Goal: Information Seeking & Learning: Learn about a topic

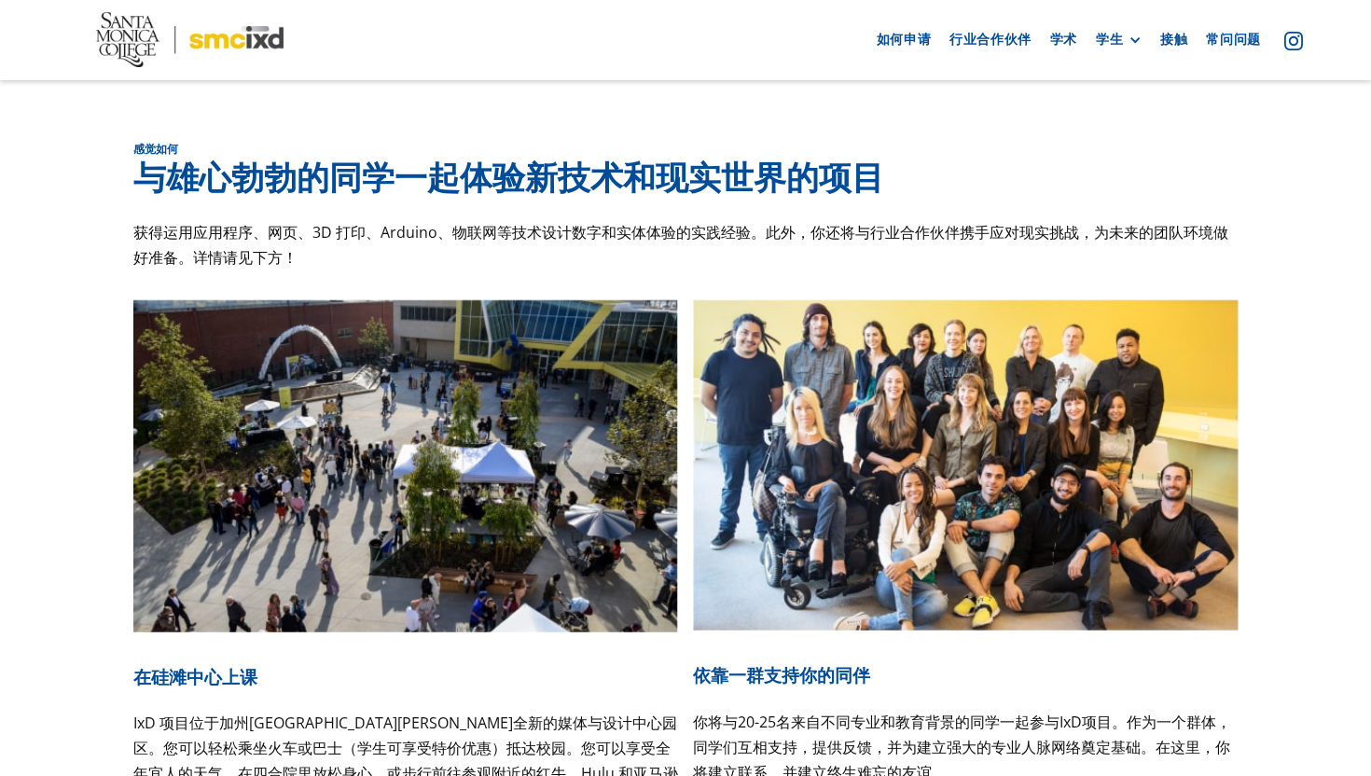
scroll to position [6561, 0]
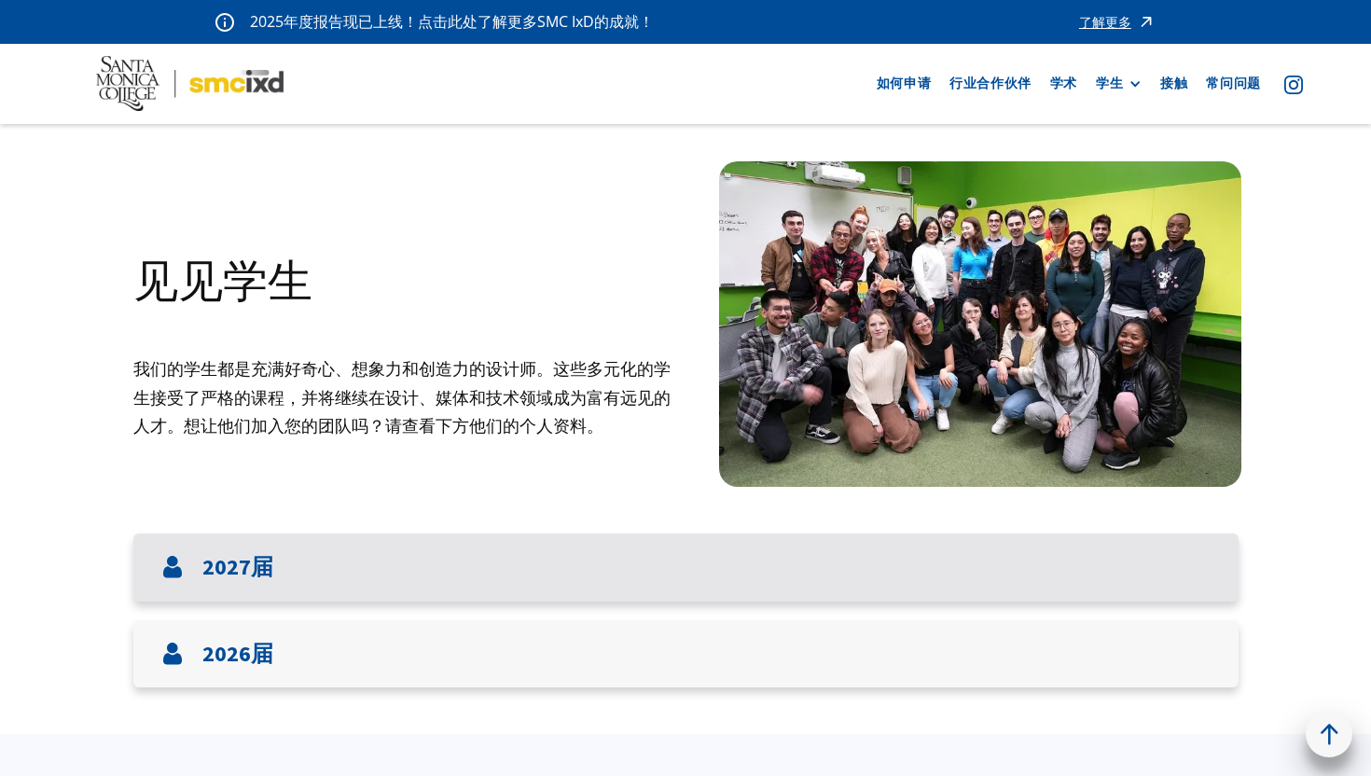
click at [764, 583] on div "2027届" at bounding box center [685, 567] width 1105 height 68
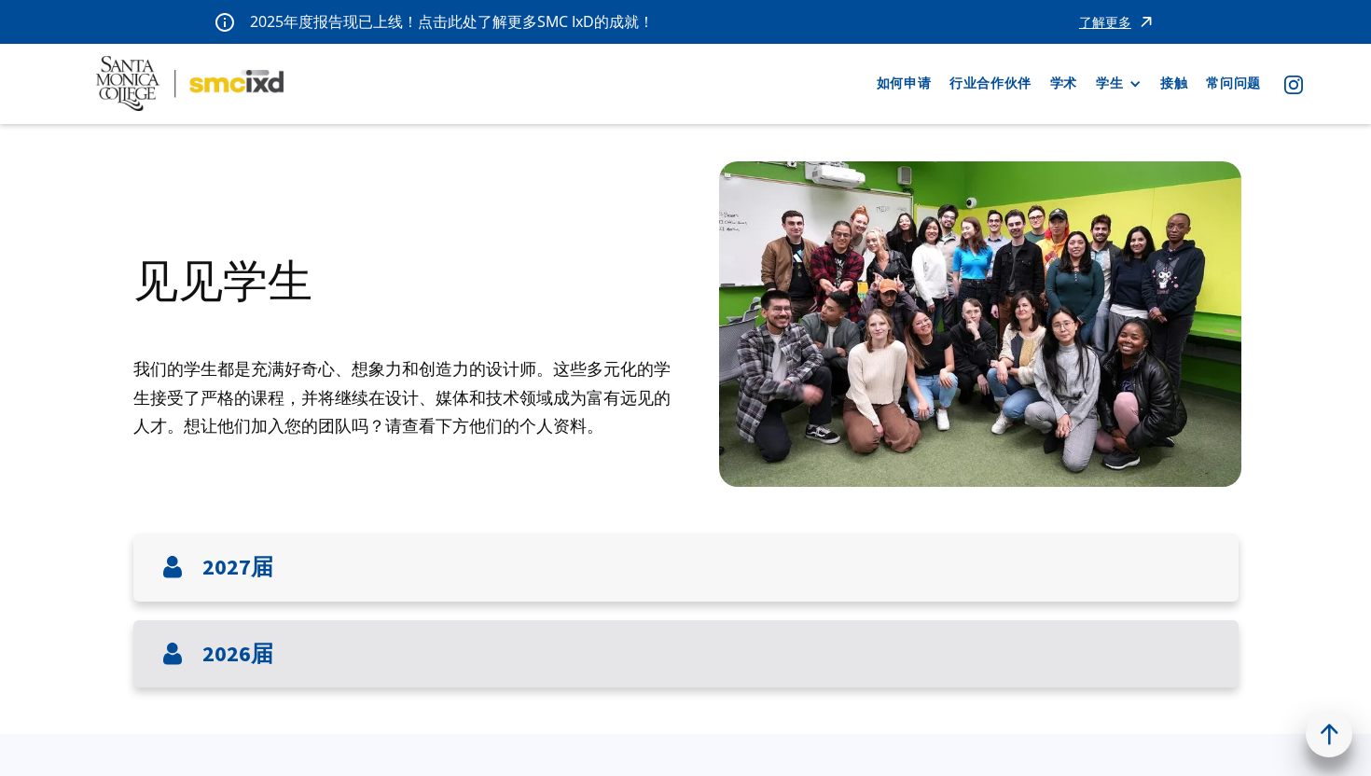
click at [198, 653] on div "2026届" at bounding box center [217, 654] width 112 height 31
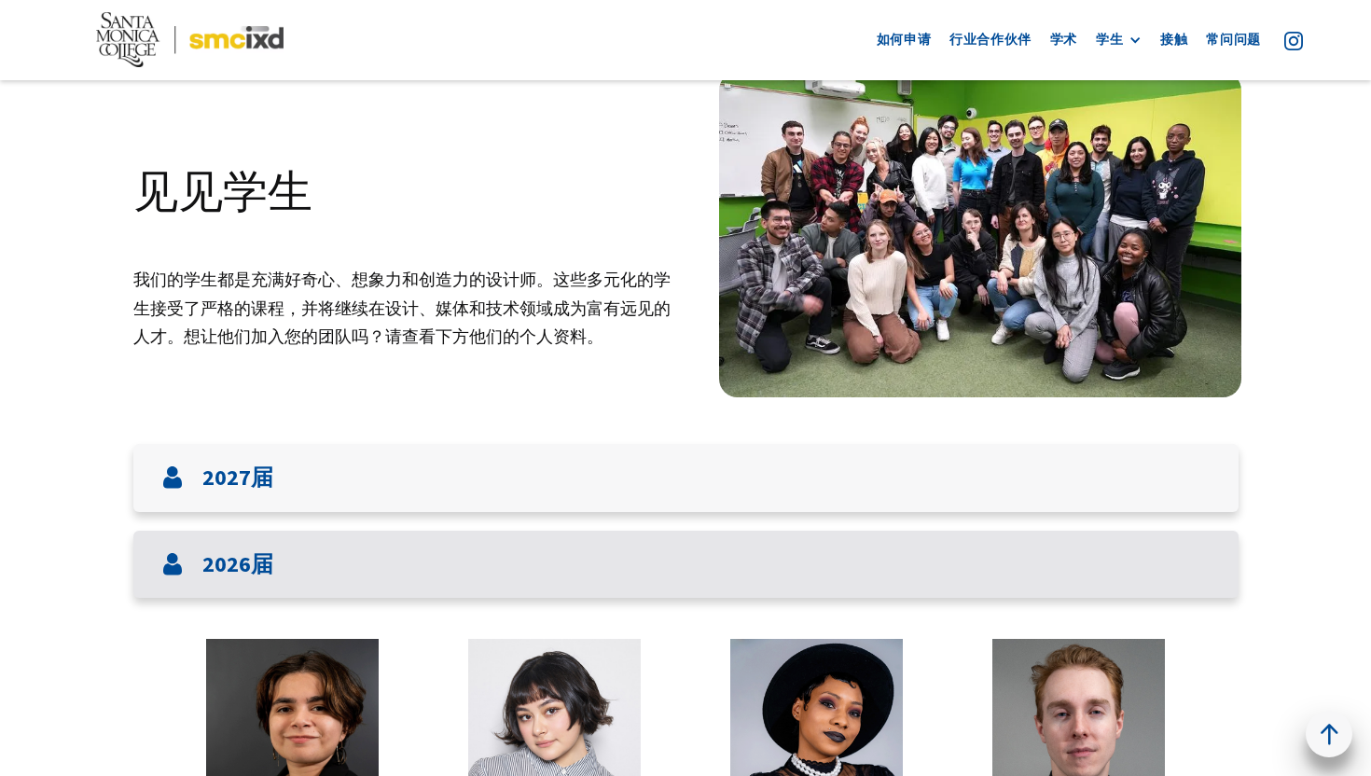
scroll to position [77, 0]
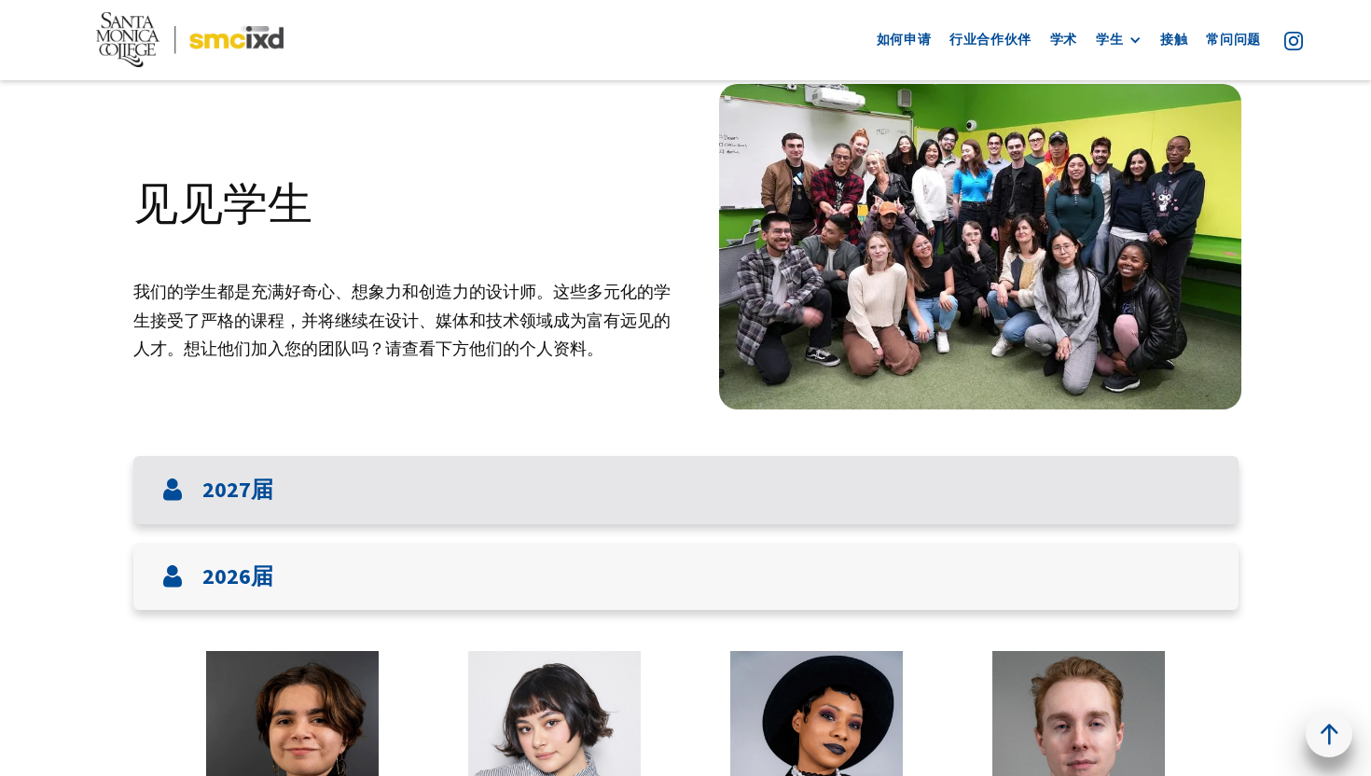
click at [211, 482] on font "2027届" at bounding box center [237, 489] width 71 height 29
click at [208, 484] on font "2027届" at bounding box center [237, 489] width 71 height 29
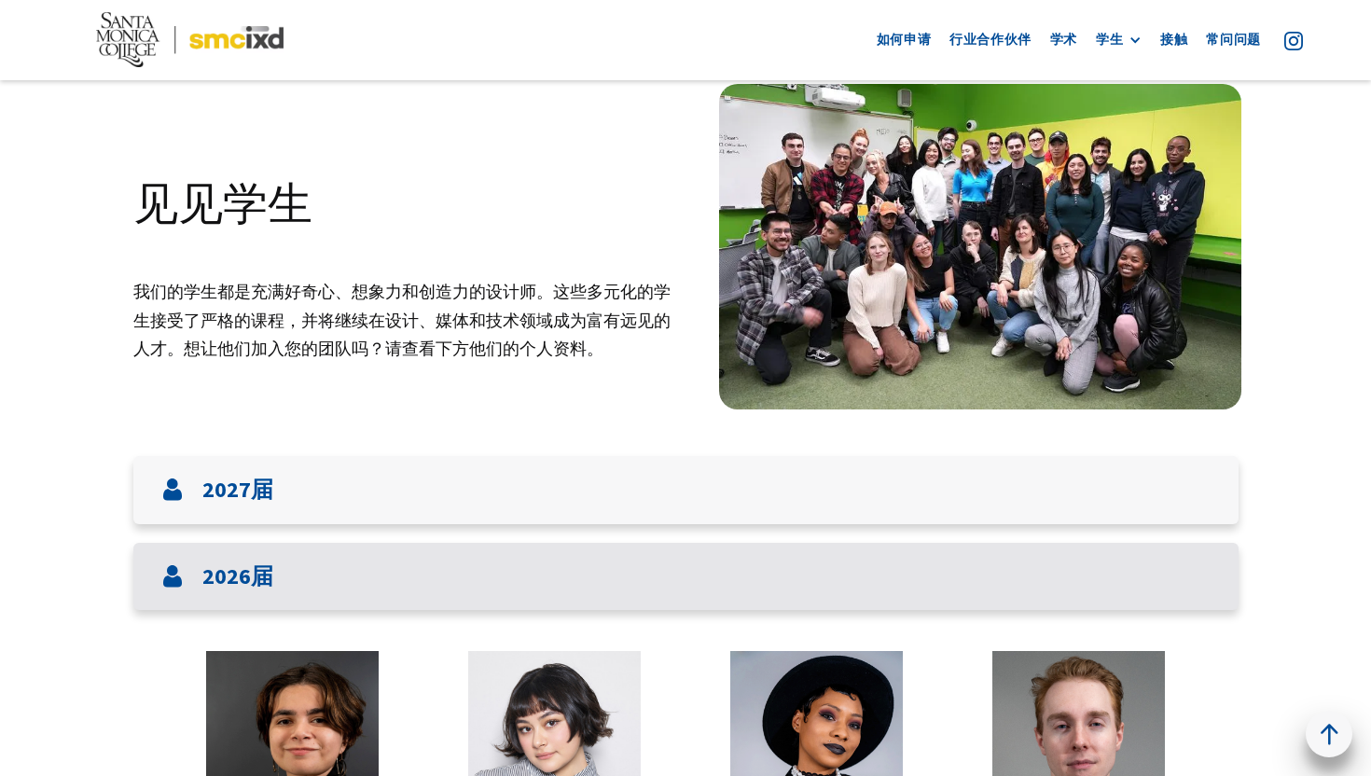
click at [180, 594] on div "2026届" at bounding box center [685, 577] width 1105 height 68
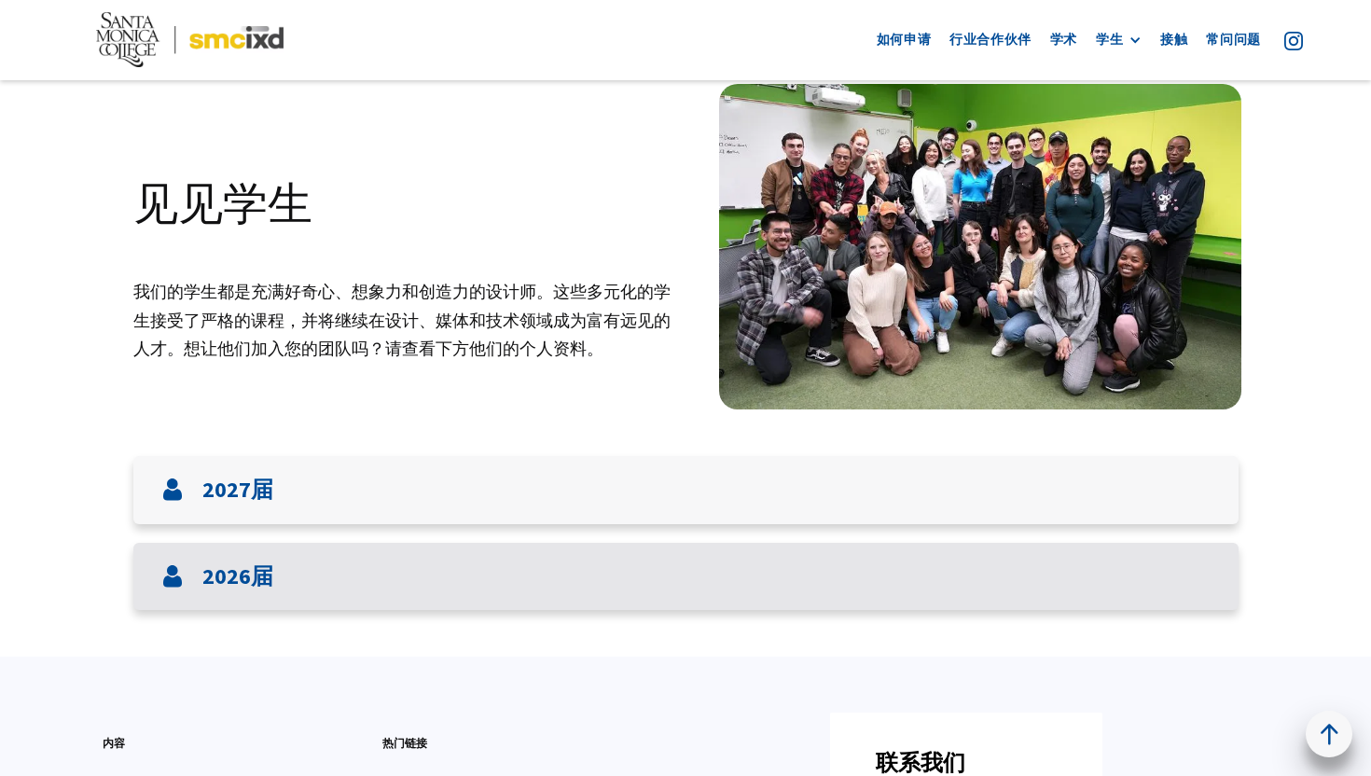
click at [180, 594] on div "2026届" at bounding box center [685, 577] width 1105 height 68
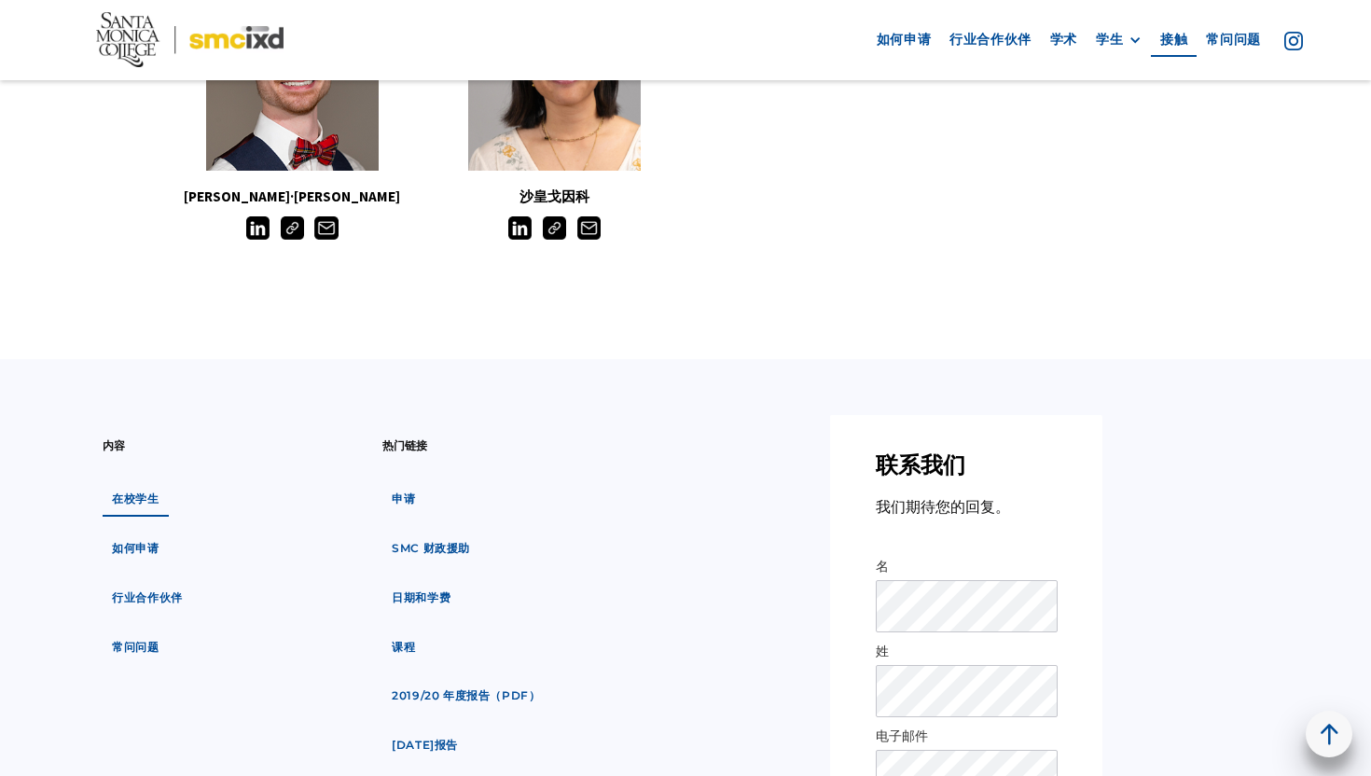
scroll to position [1995, 0]
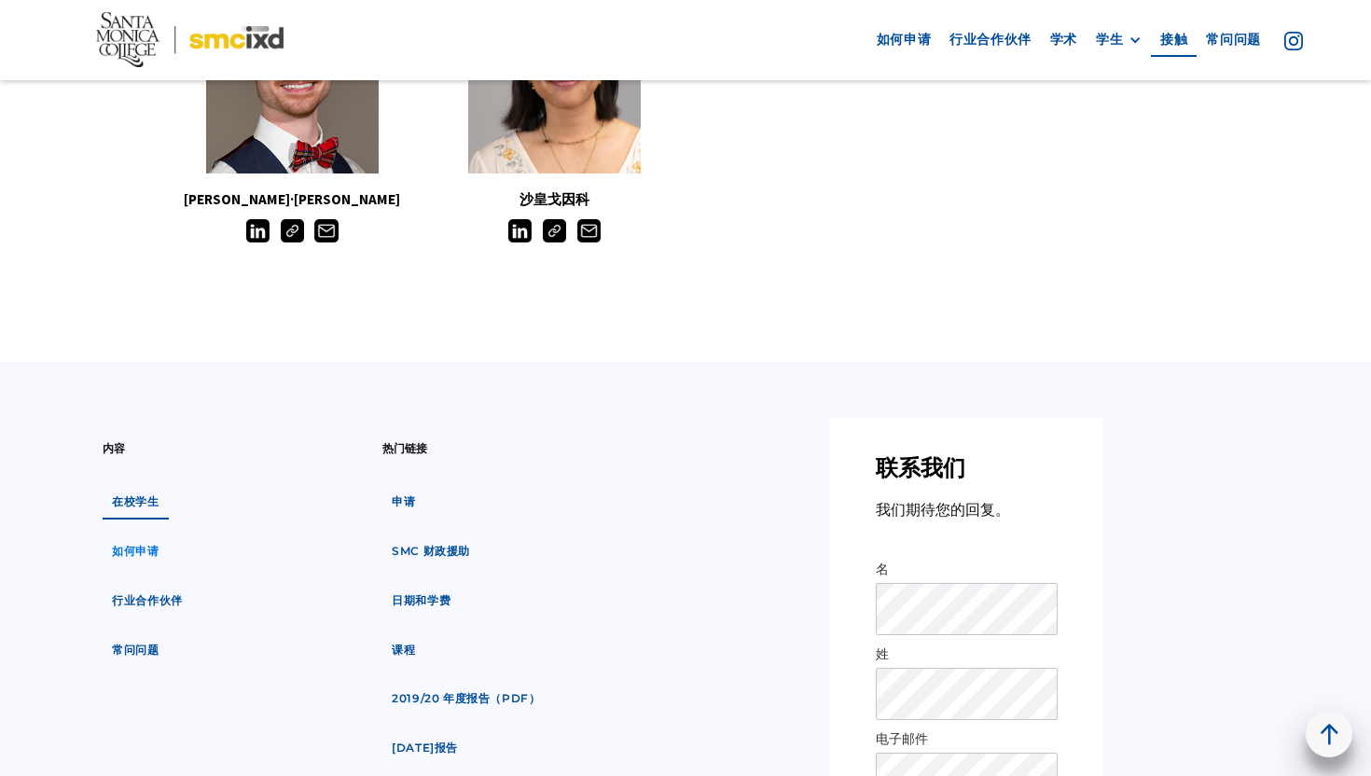
click at [142, 558] on font "如何申请" at bounding box center [135, 551] width 47 height 14
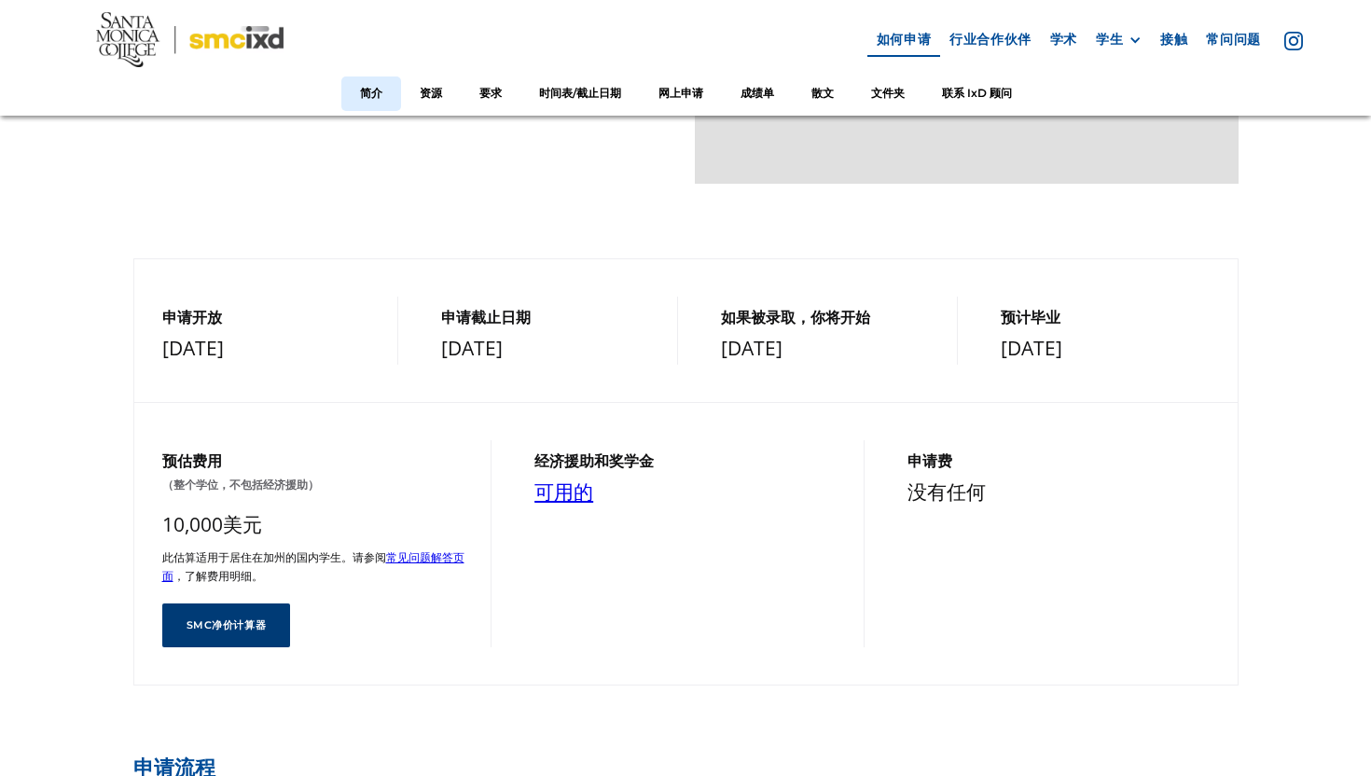
scroll to position [477, 0]
click at [555, 486] on font "可用的" at bounding box center [563, 490] width 59 height 26
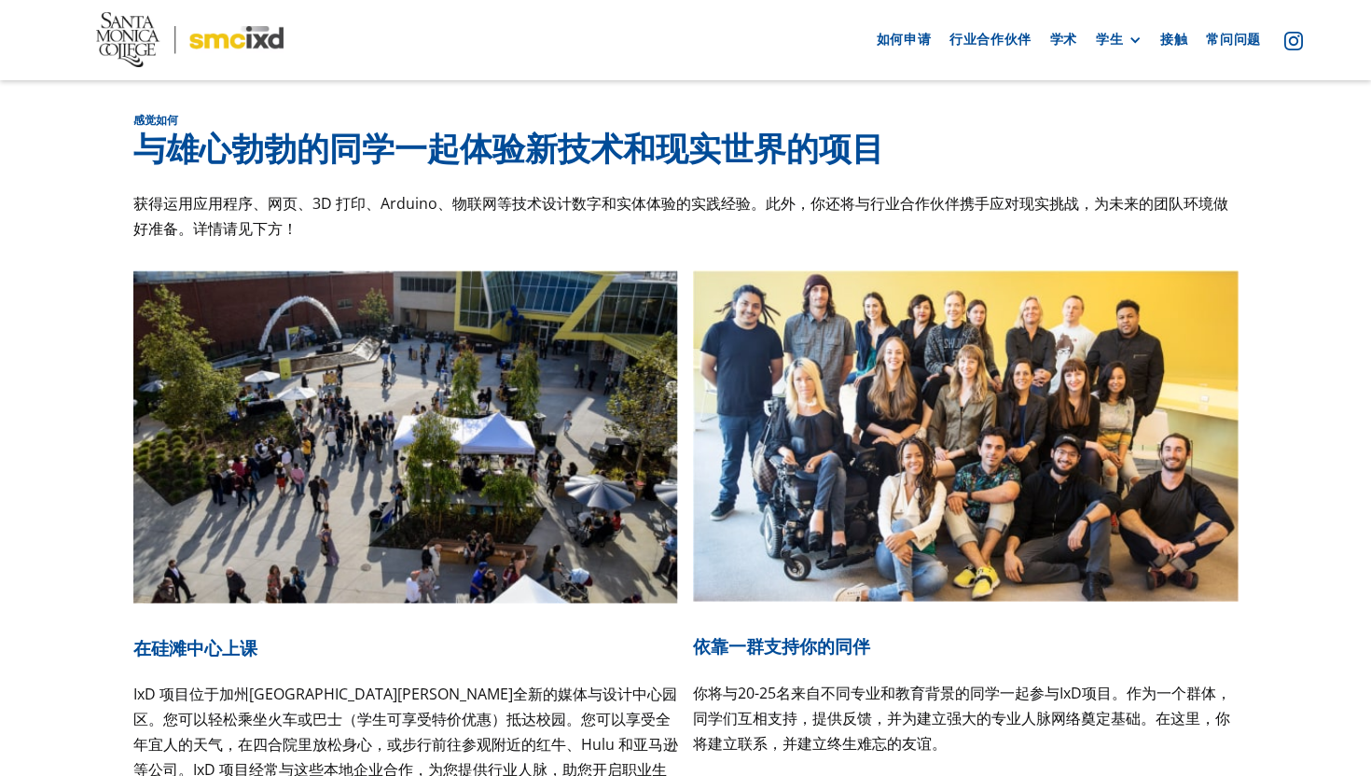
scroll to position [6527, 0]
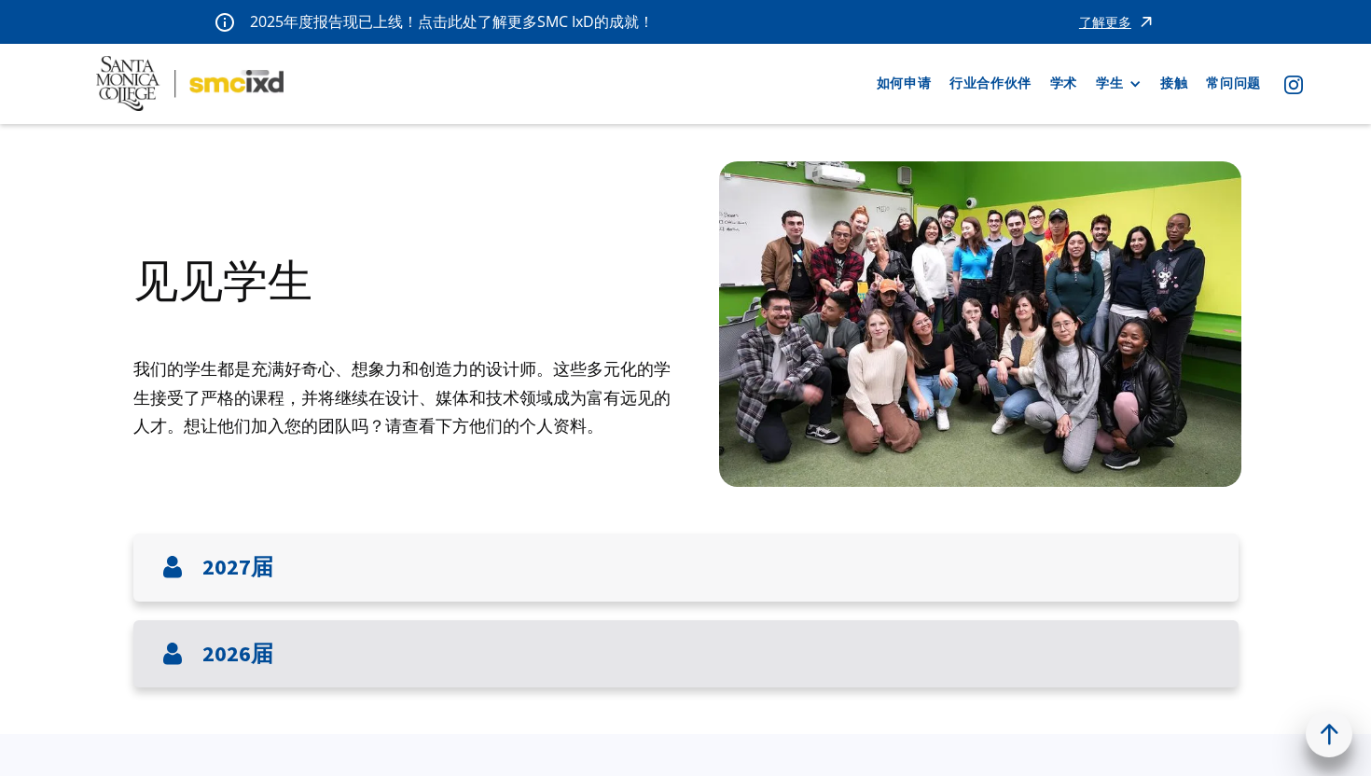
click at [710, 649] on div "2026届" at bounding box center [685, 654] width 1105 height 68
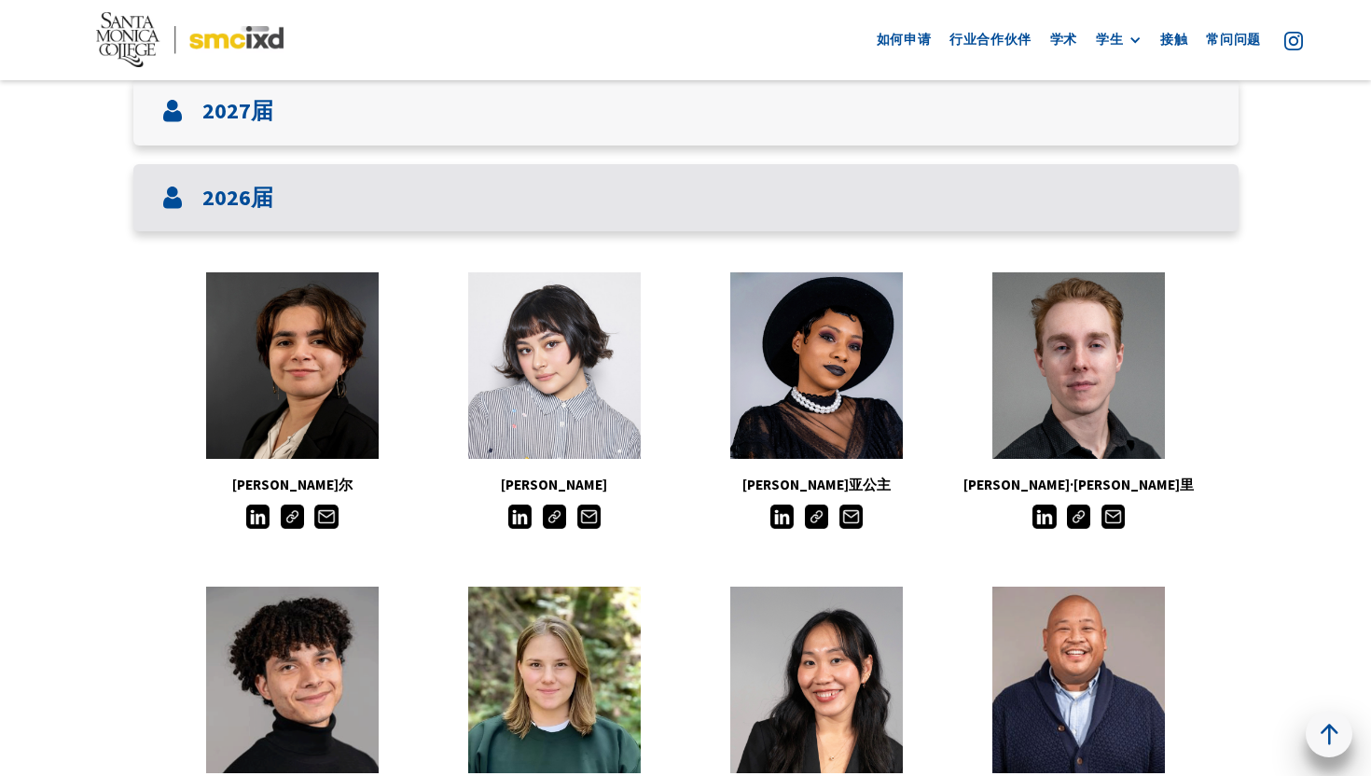
scroll to position [535, 0]
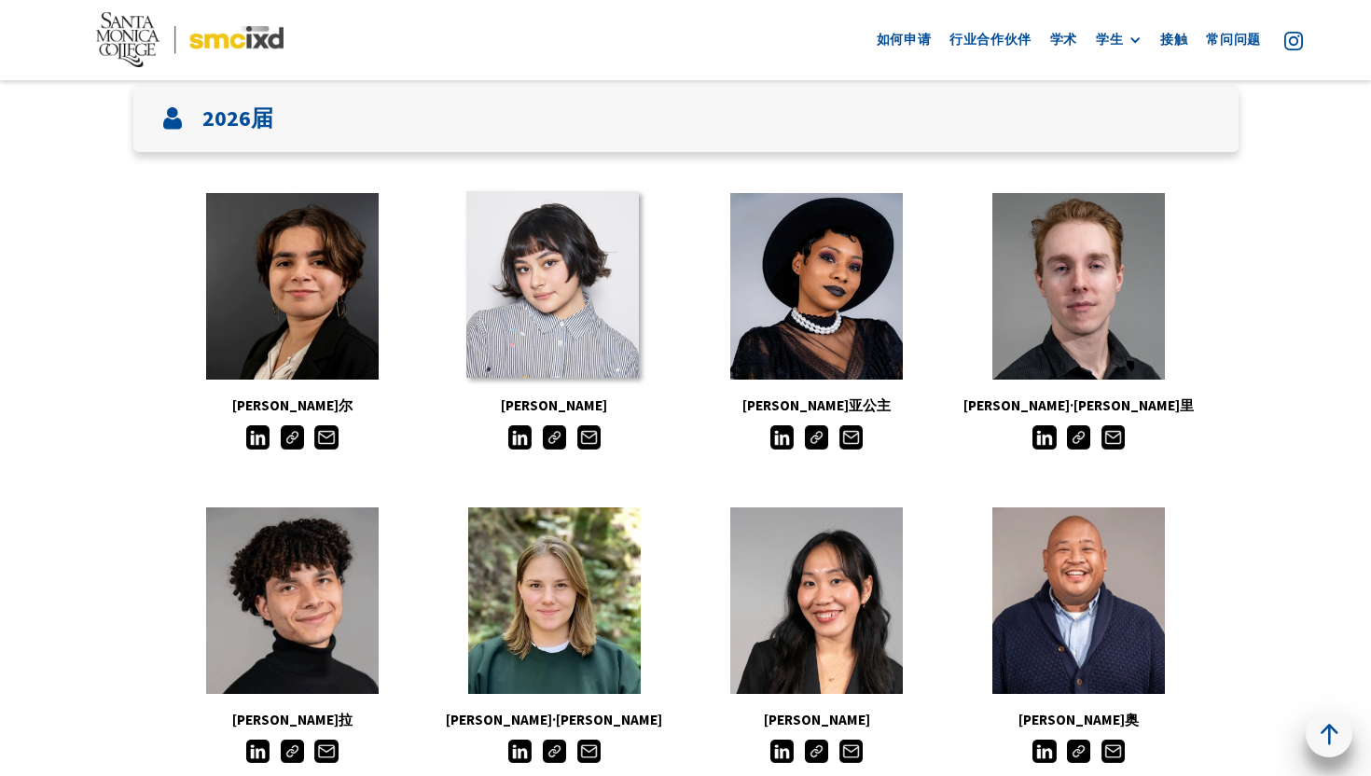
click at [542, 318] on link at bounding box center [552, 284] width 172 height 186
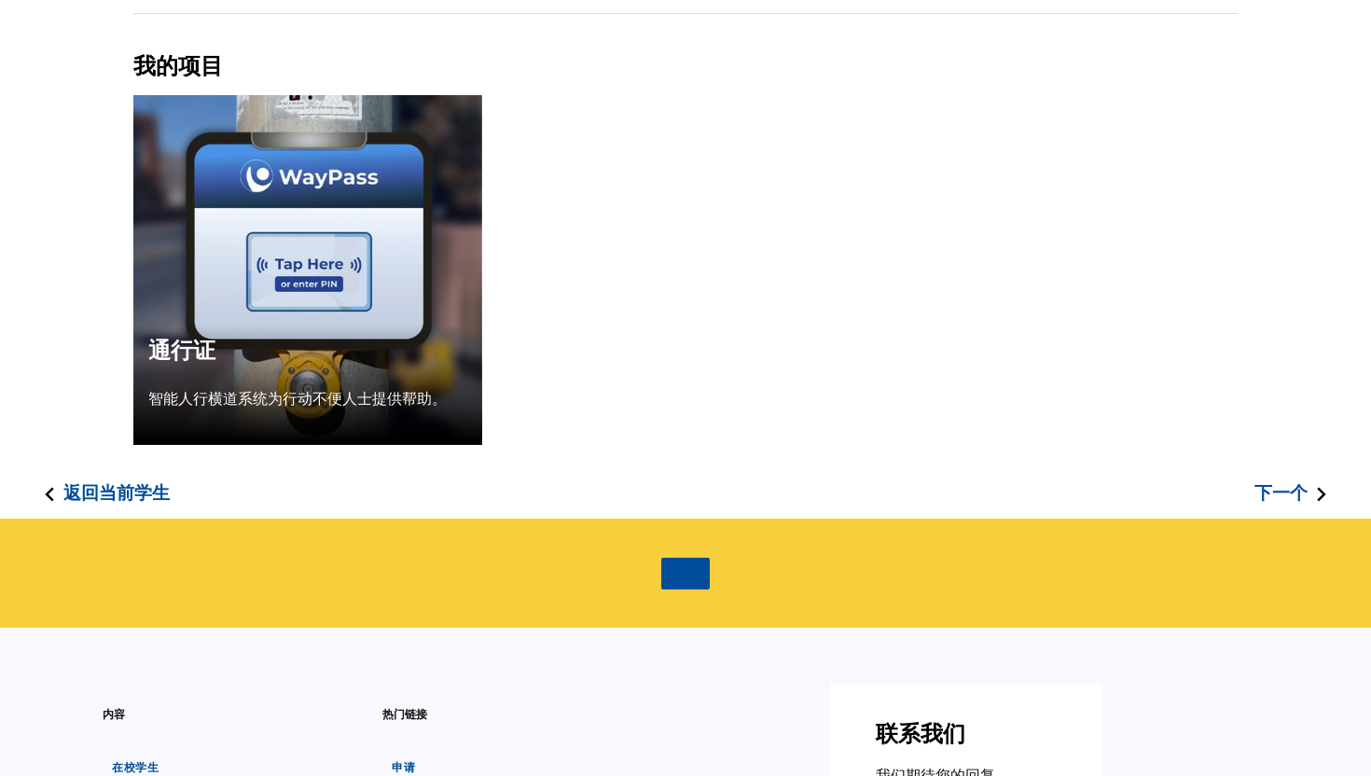
scroll to position [589, 0]
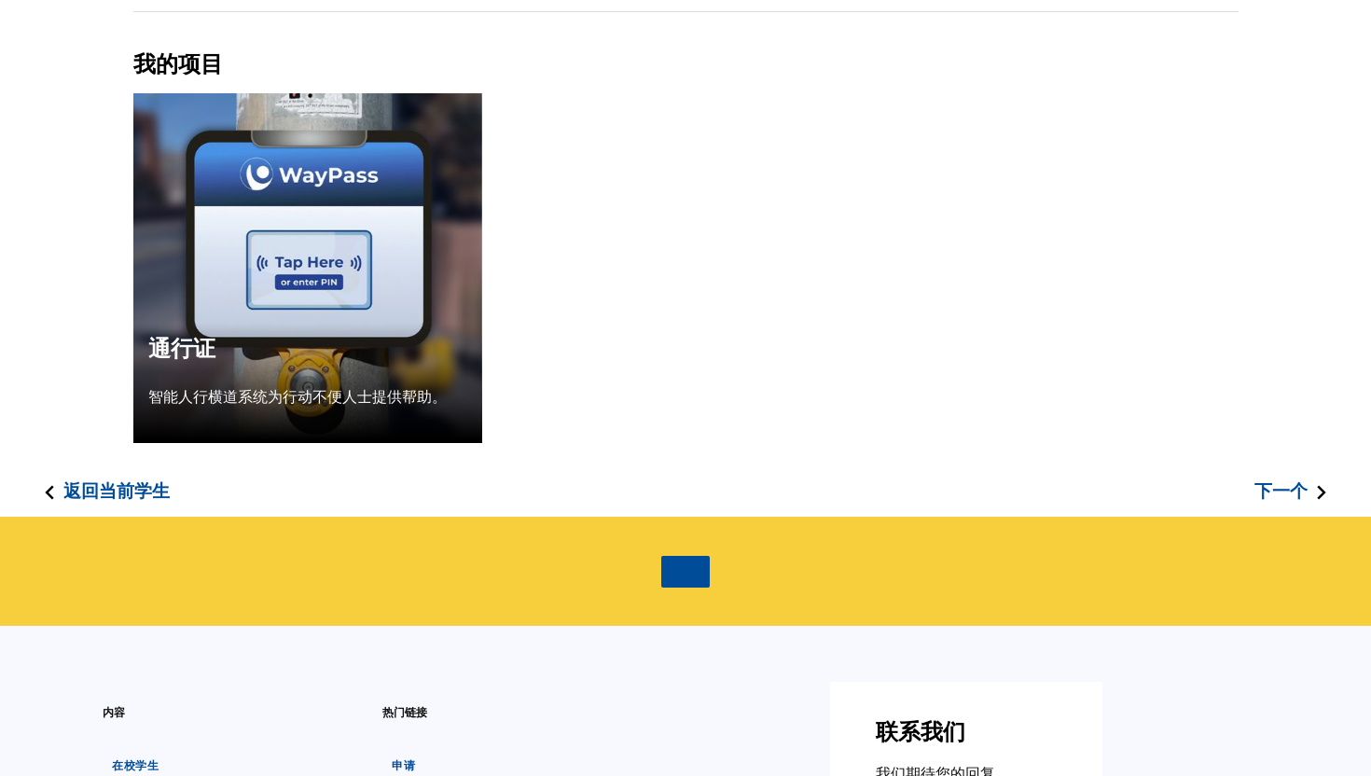
click at [122, 482] on font "返回当前学生" at bounding box center [116, 490] width 106 height 22
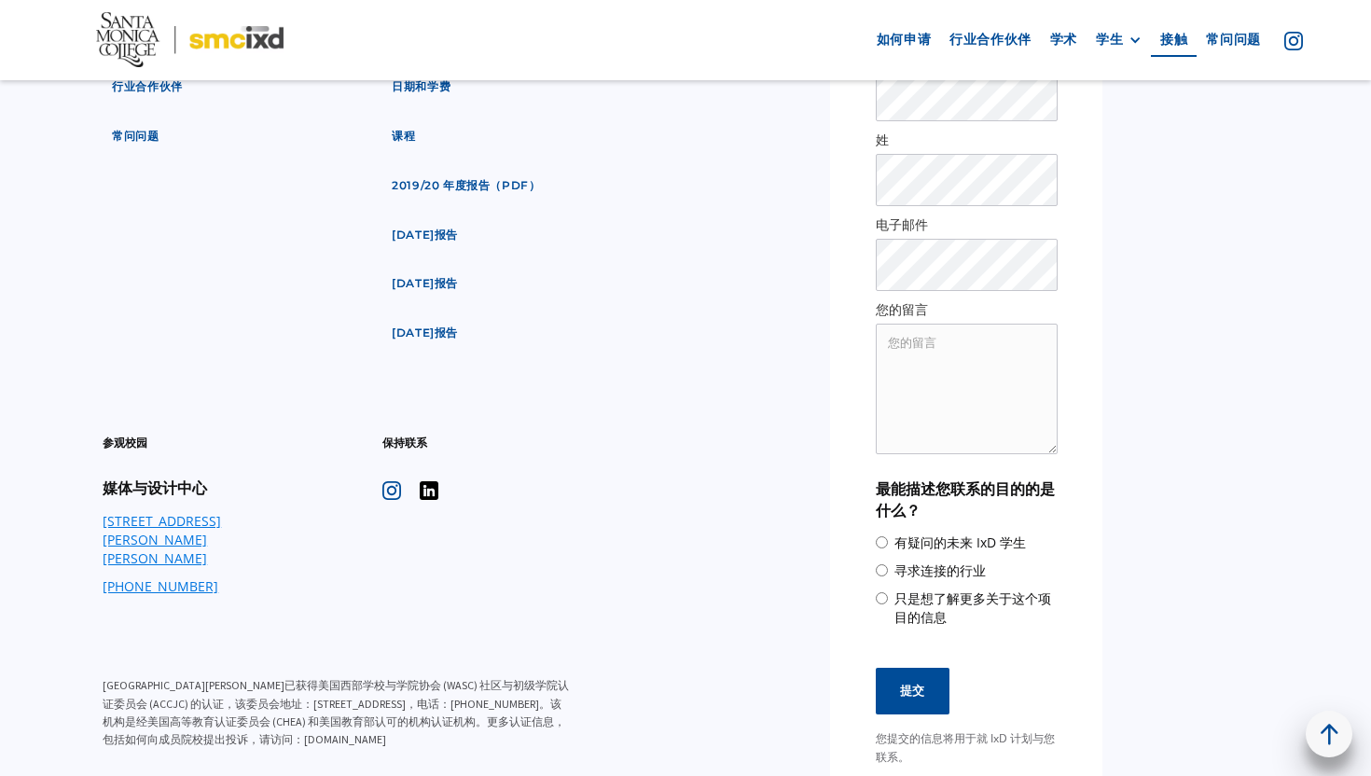
scroll to position [951, 0]
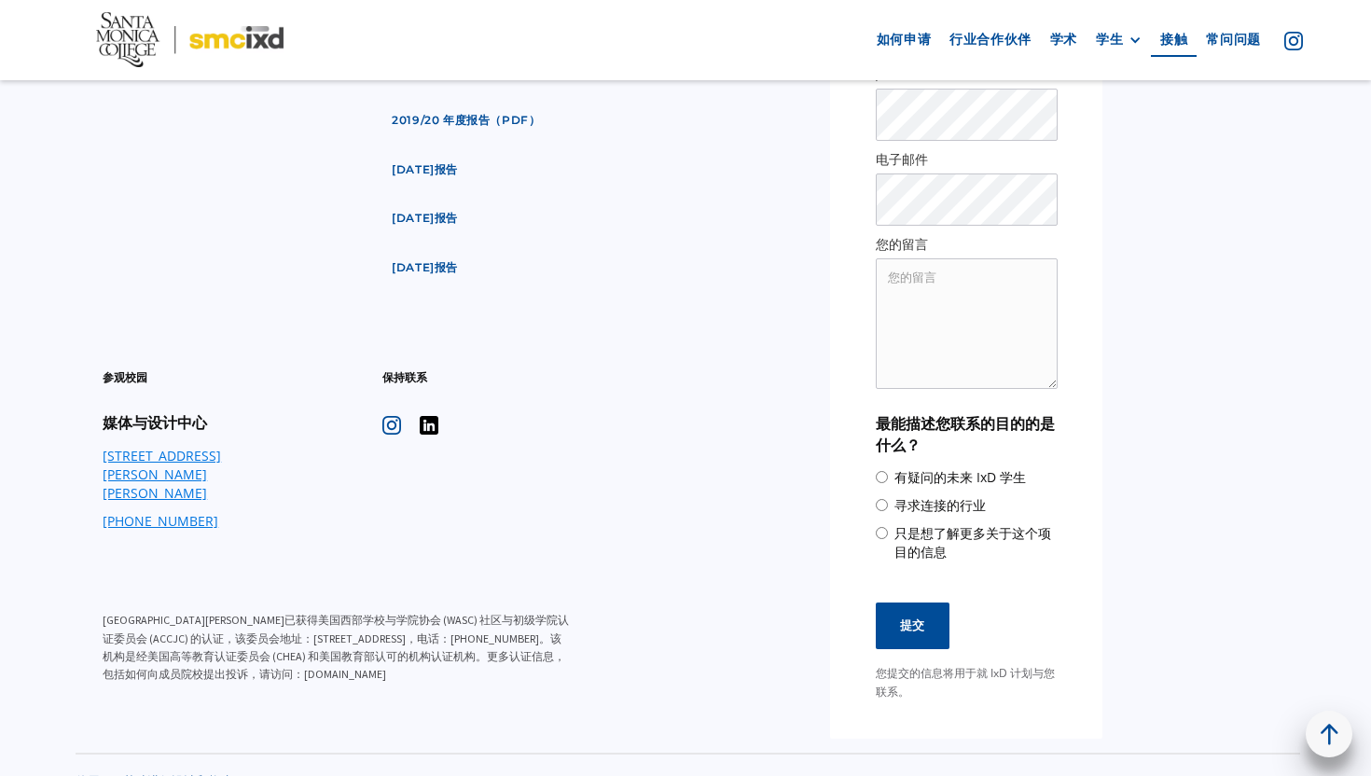
click at [886, 542] on label "只是想了解更多关于这个项目的信息" at bounding box center [967, 542] width 182 height 37
click at [886, 539] on input "只是想了解更多关于这个项目的信息" at bounding box center [882, 533] width 12 height 12
radio input "true"
click at [879, 532] on input "只是想了解更多关于这个项目的信息" at bounding box center [882, 533] width 12 height 12
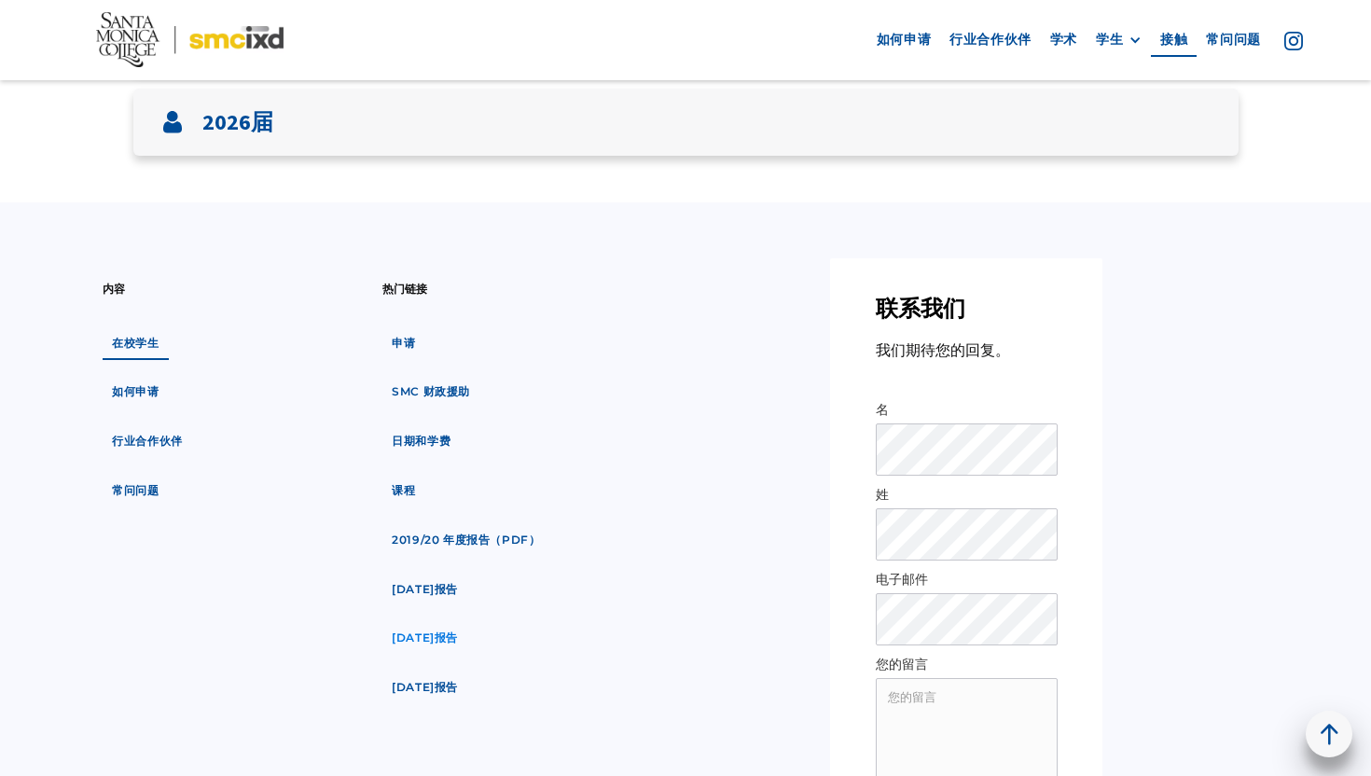
scroll to position [538, 0]
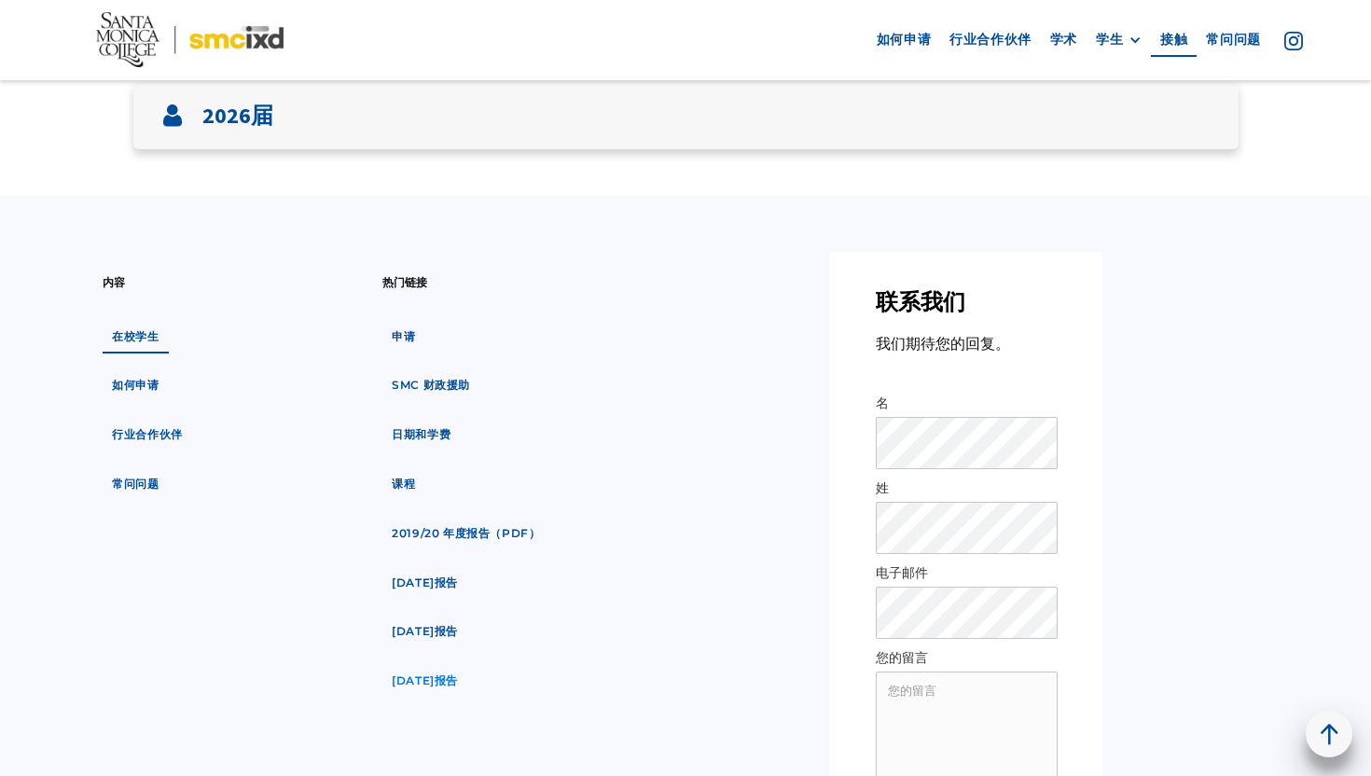
click at [427, 679] on font "2024年报告" at bounding box center [425, 680] width 66 height 14
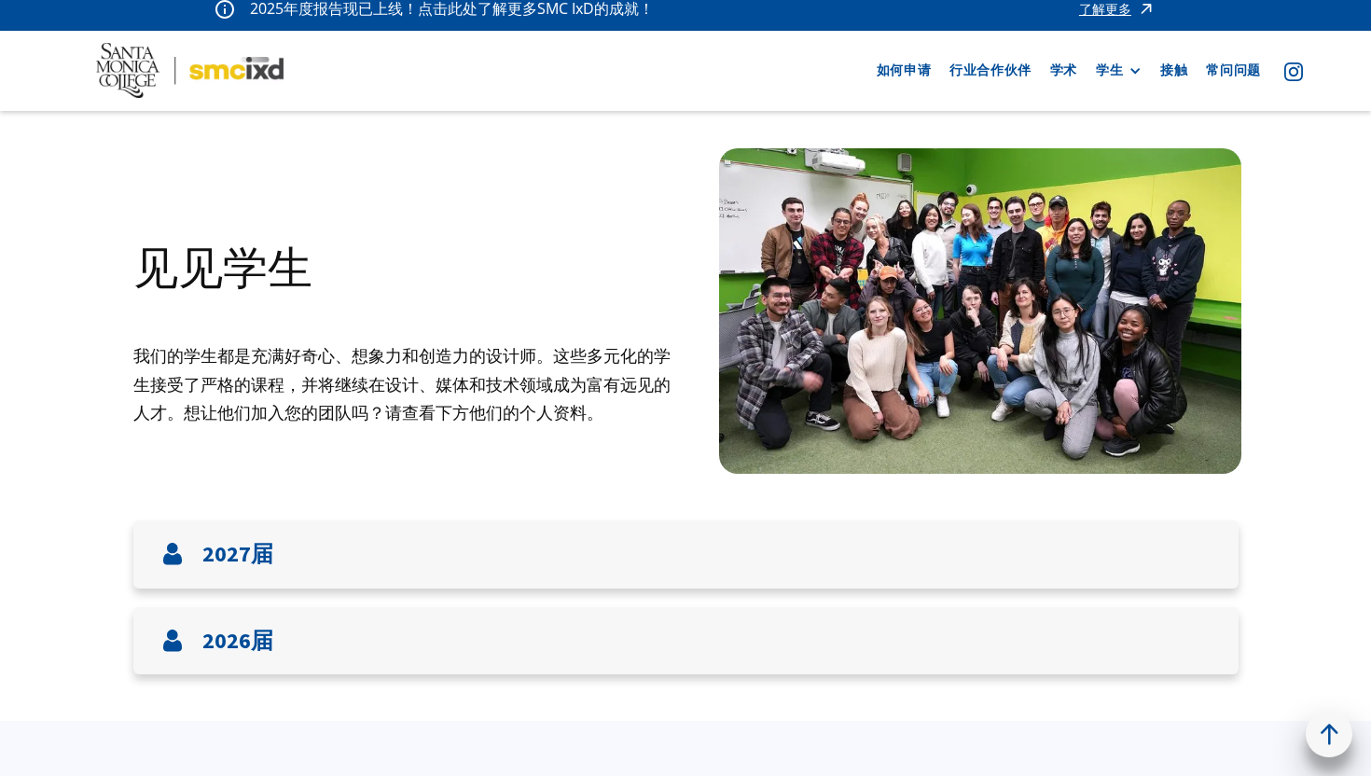
scroll to position [0, 0]
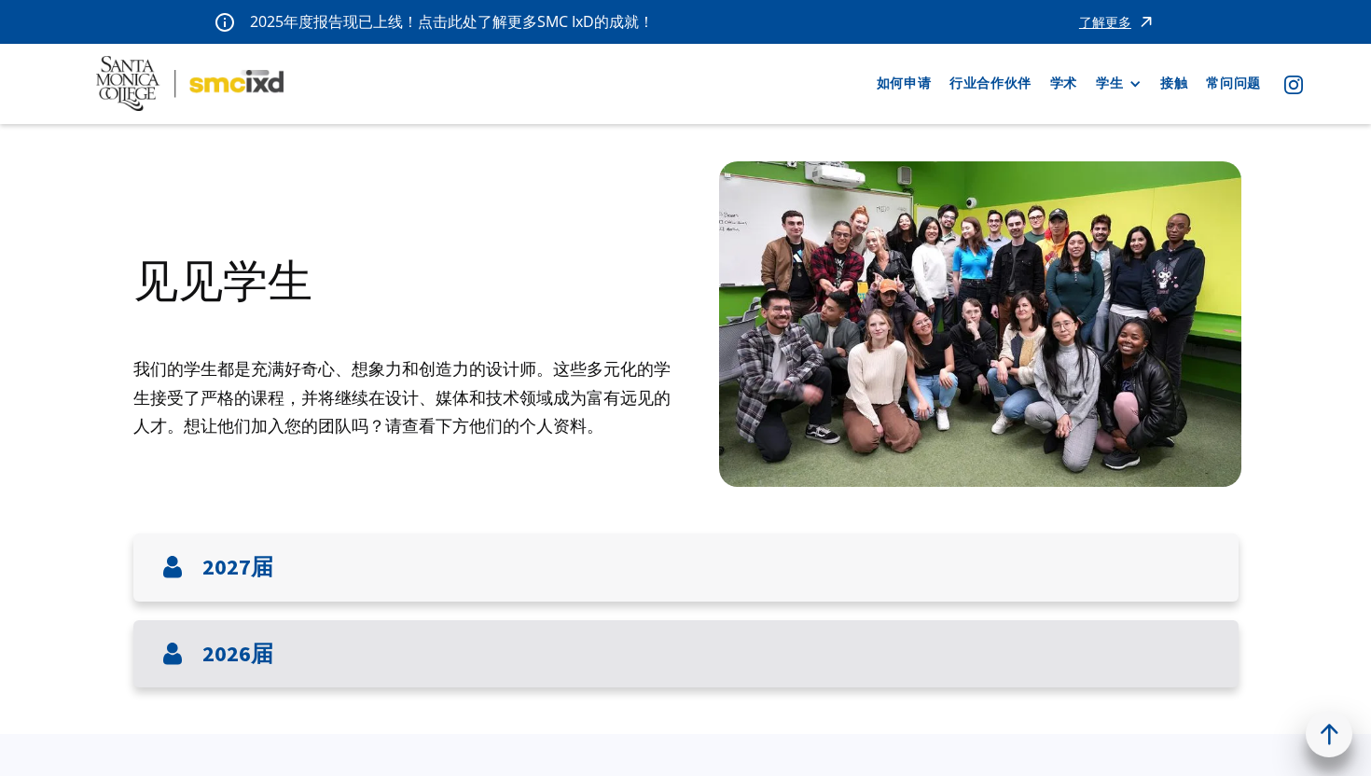
click at [239, 653] on font "2026届" at bounding box center [237, 653] width 71 height 29
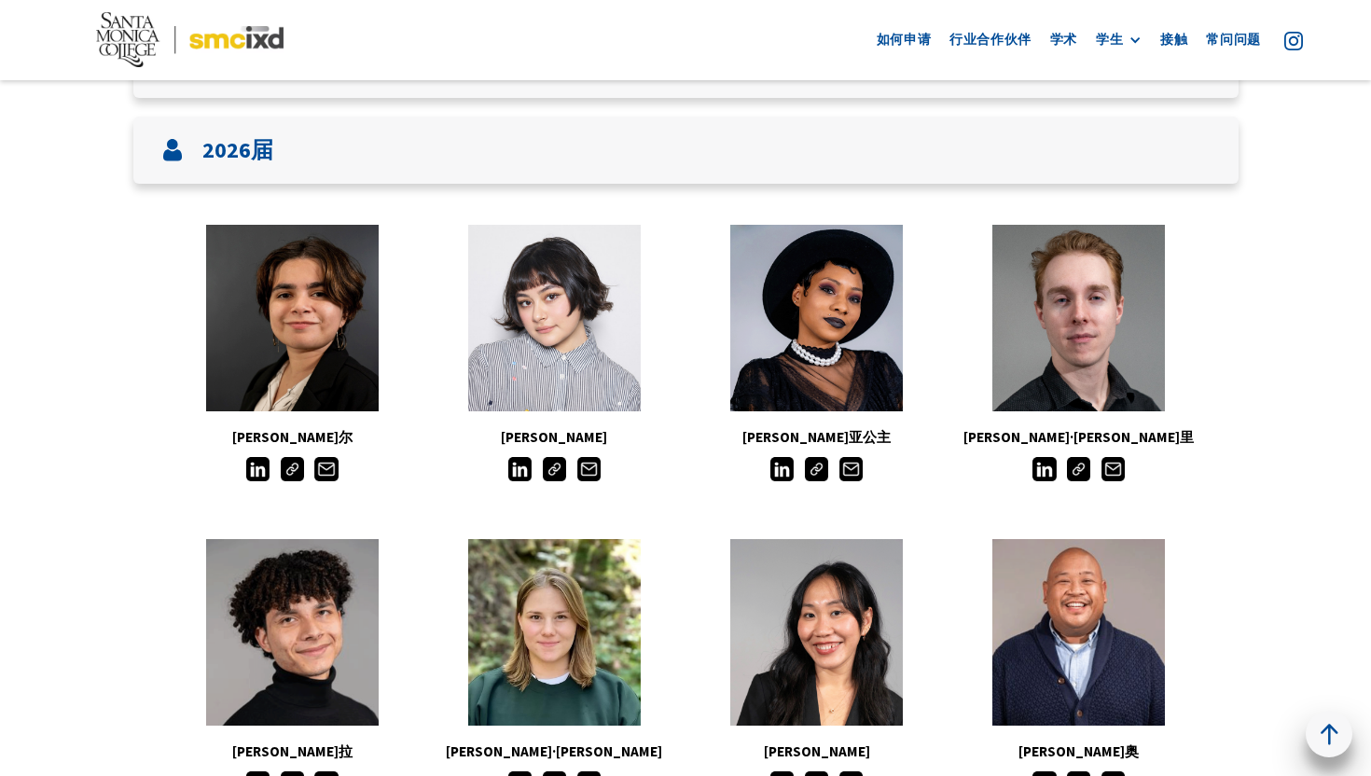
scroll to position [499, 0]
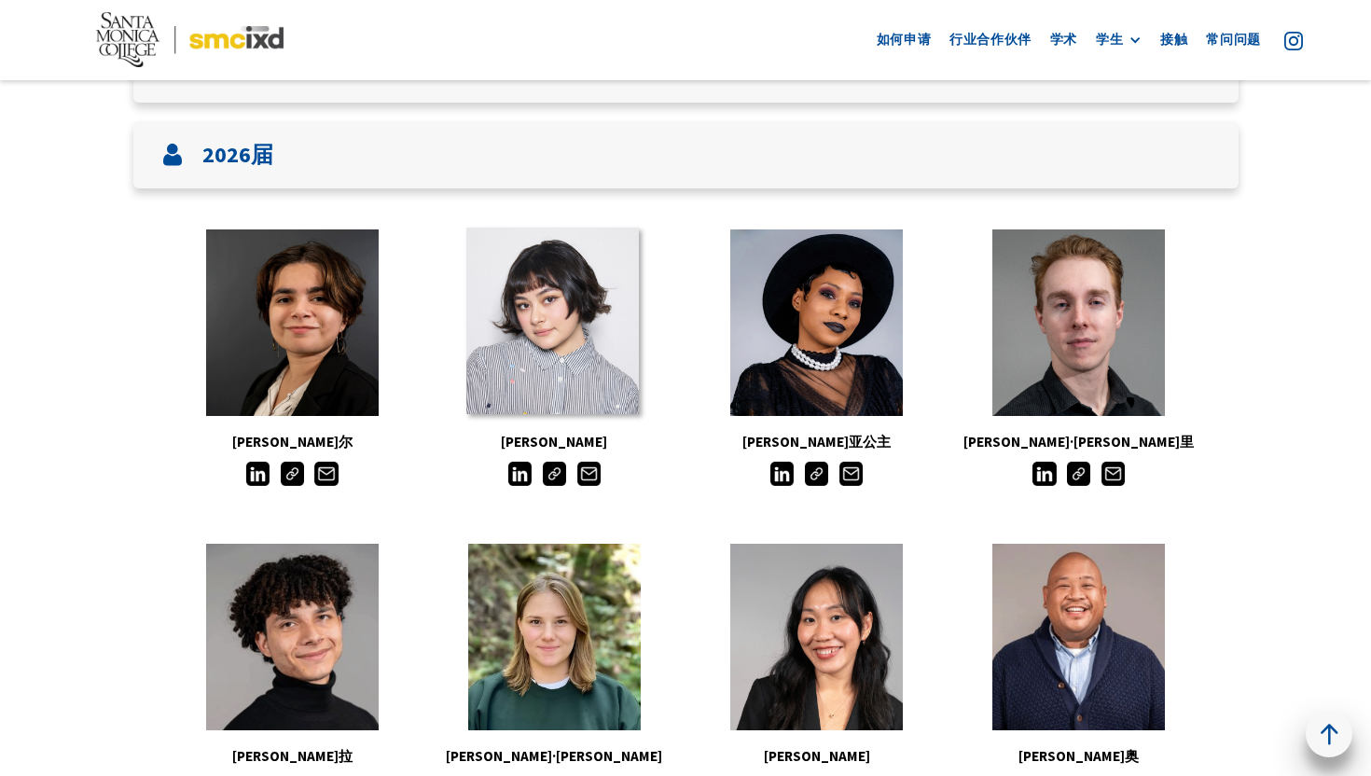
click at [592, 374] on link at bounding box center [552, 321] width 172 height 186
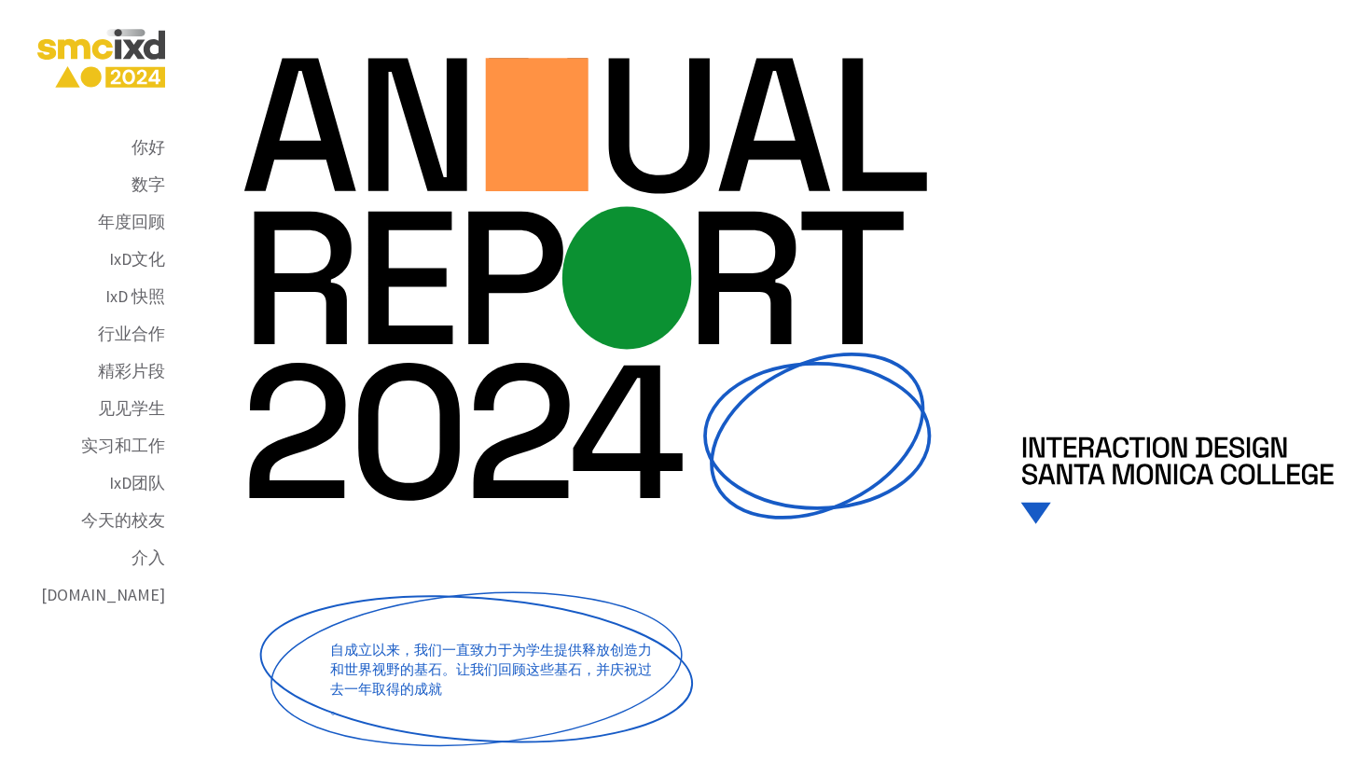
click at [442, 611] on p "自成立以来，我们一直致力于为学生提供释放创造力和世界视野的基石。让我们回顾这些基石，并庆祝过去一年取得的成就 。‍" at bounding box center [493, 669] width 326 height 126
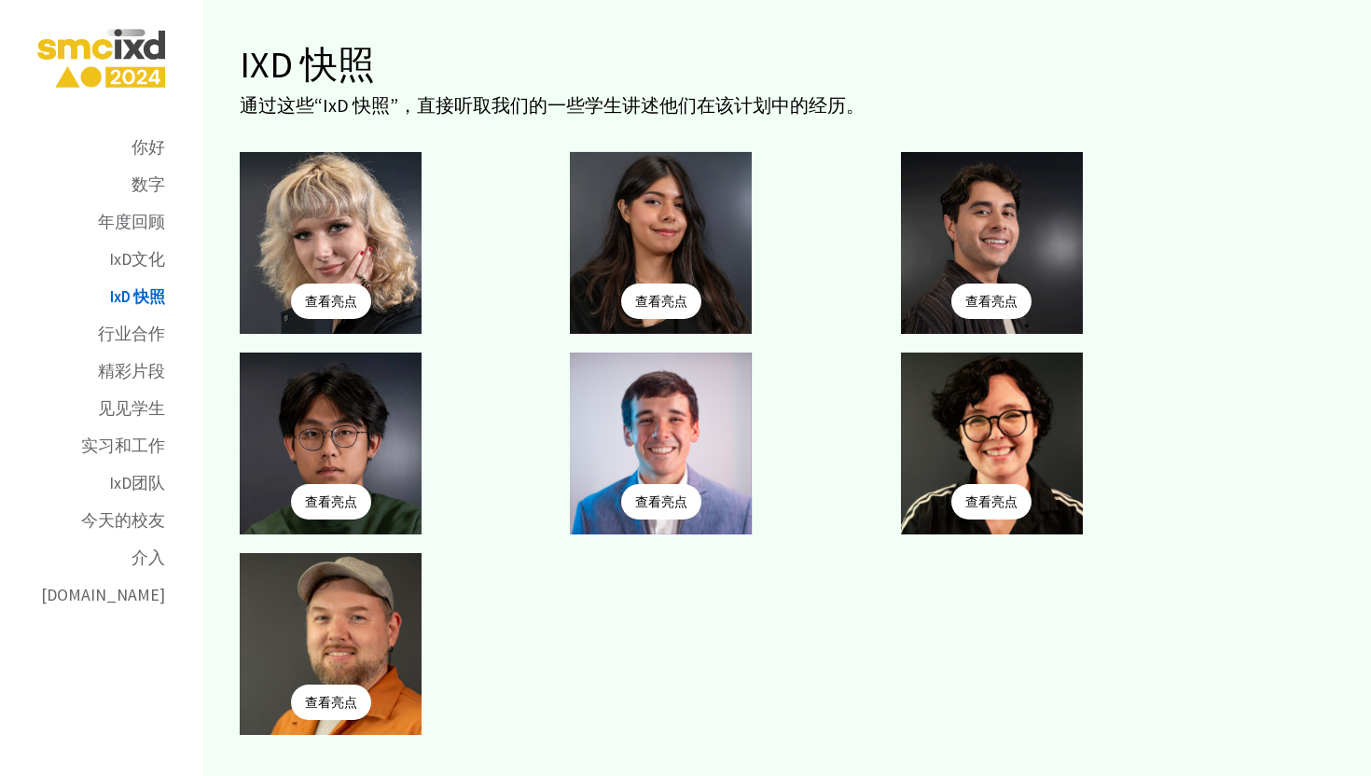
scroll to position [7364, 0]
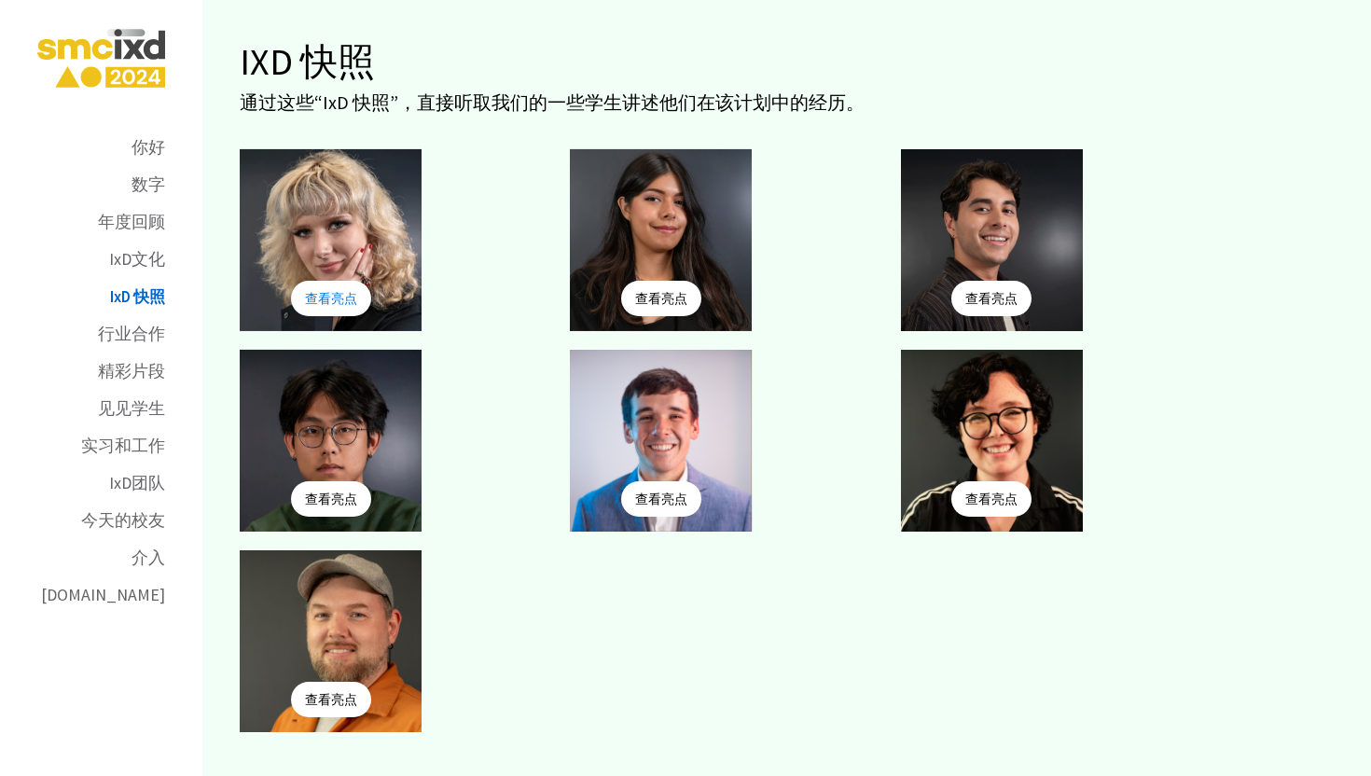
click at [315, 291] on font "查看亮点" at bounding box center [331, 298] width 52 height 15
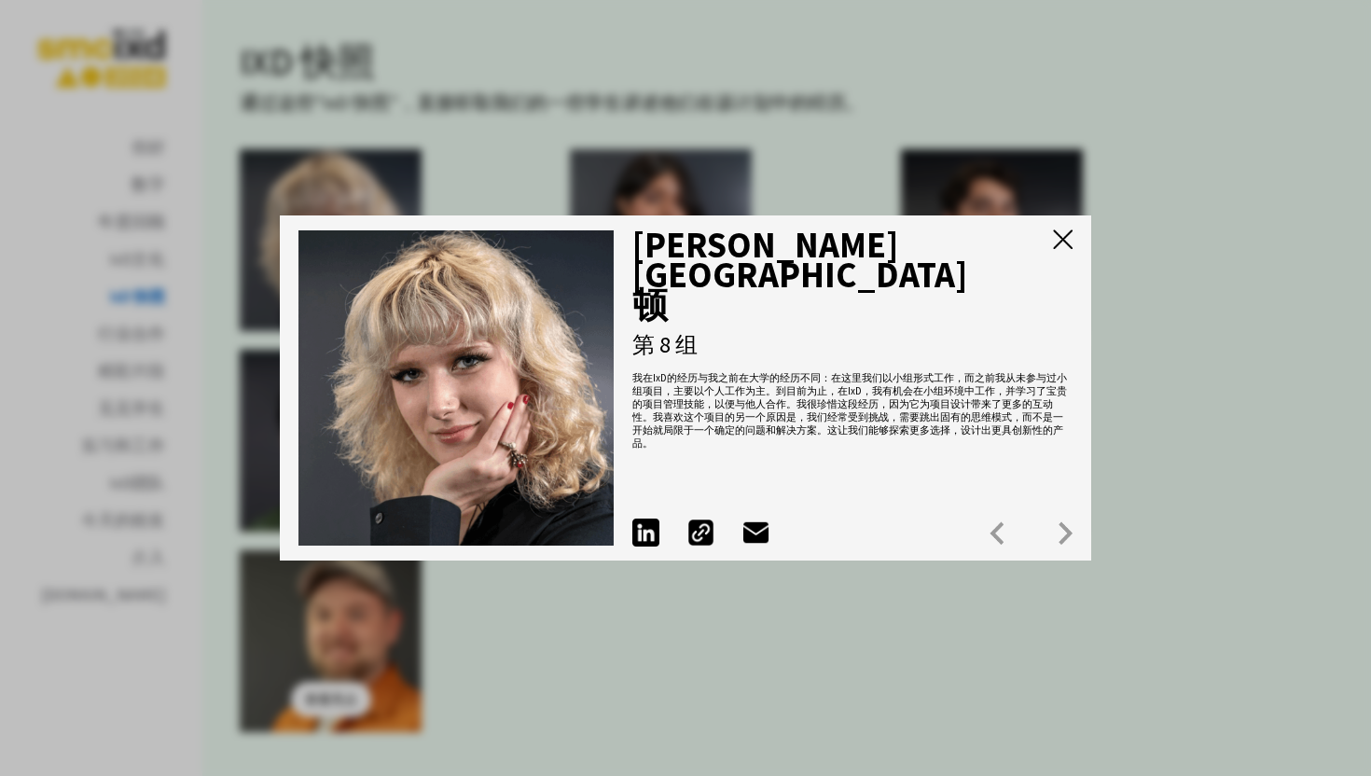
click at [1058, 237] on img at bounding box center [1063, 239] width 20 height 20
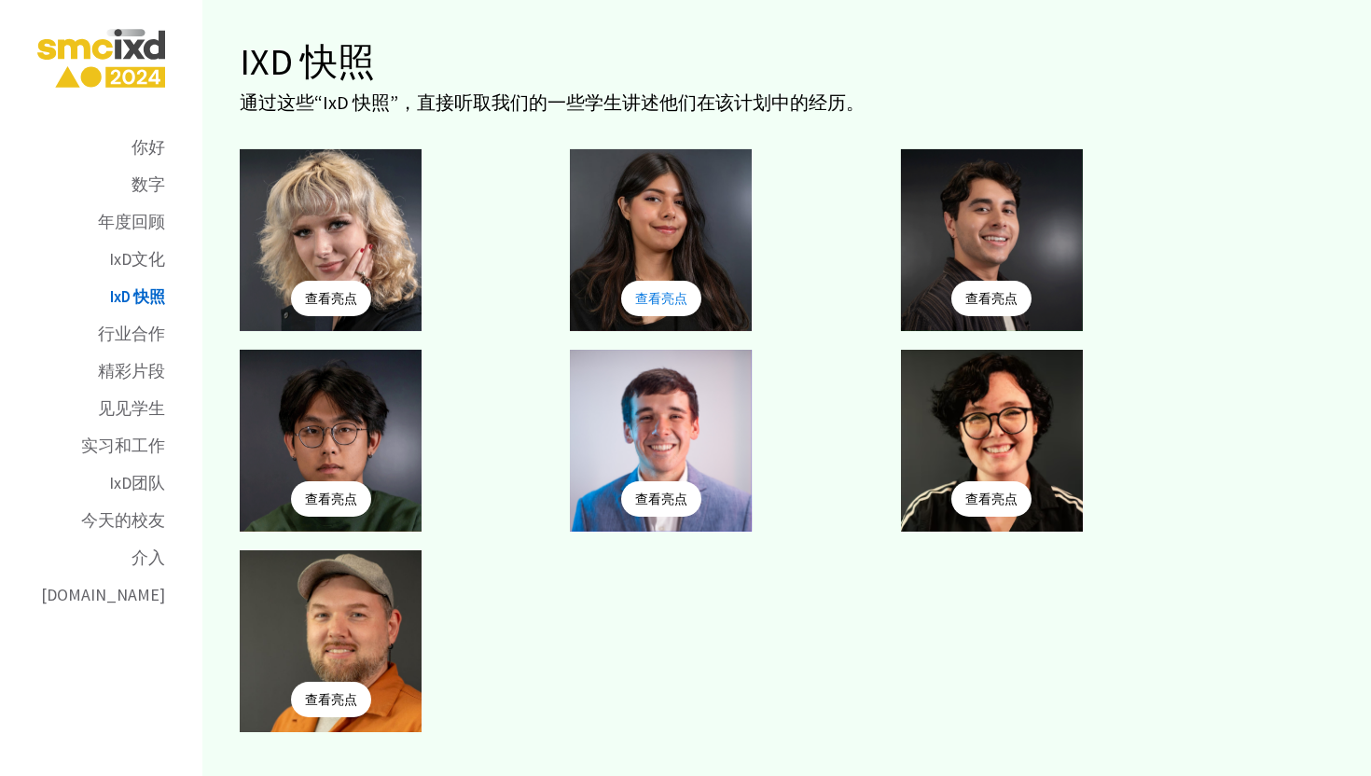
click at [671, 291] on font "查看亮点" at bounding box center [661, 298] width 52 height 15
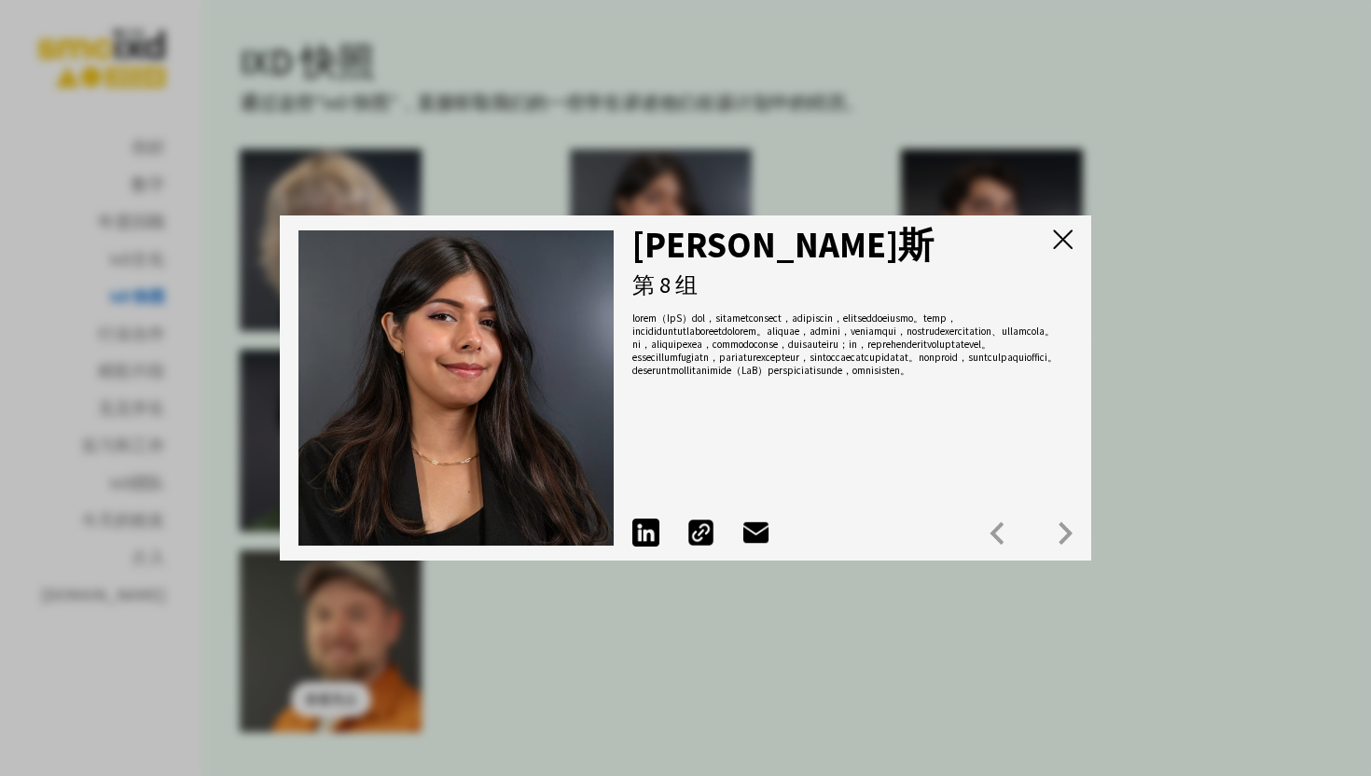
click at [1059, 241] on img at bounding box center [1063, 239] width 20 height 20
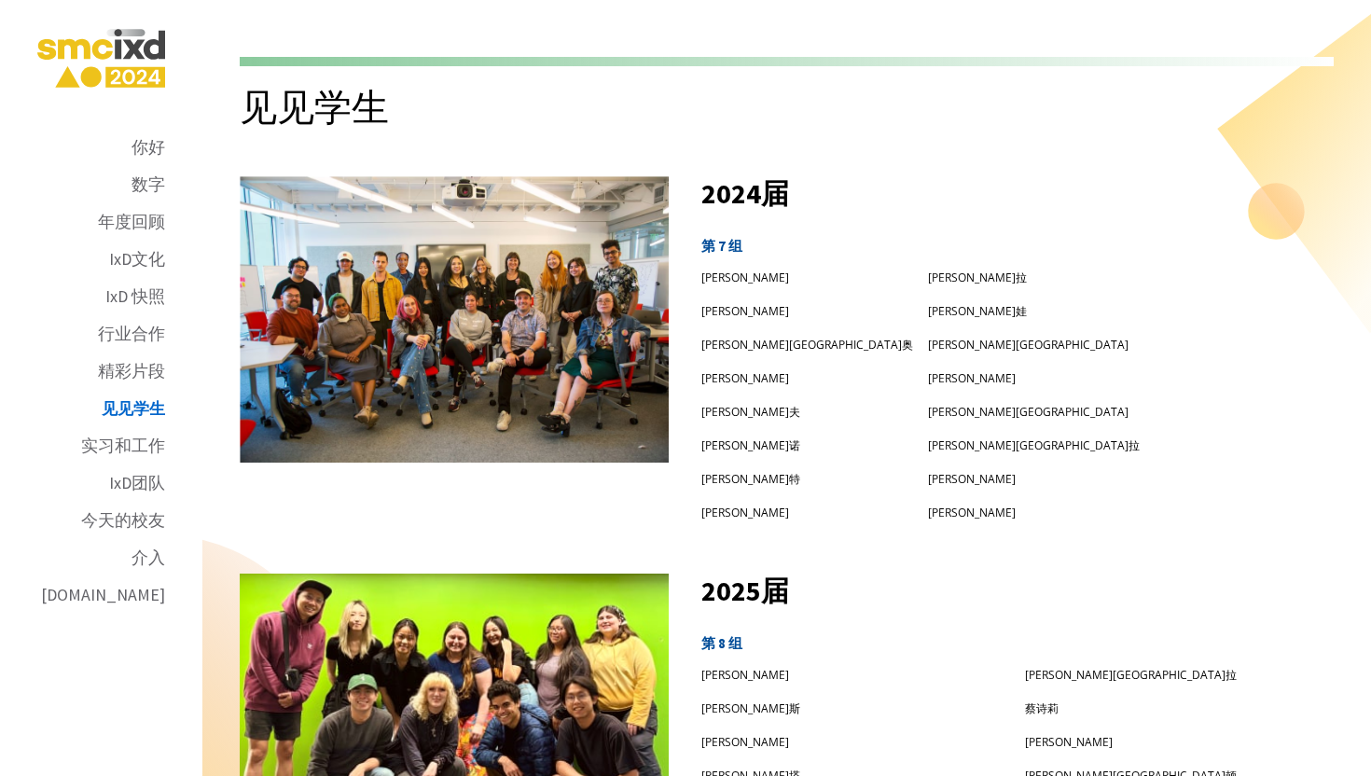
scroll to position [11276, 0]
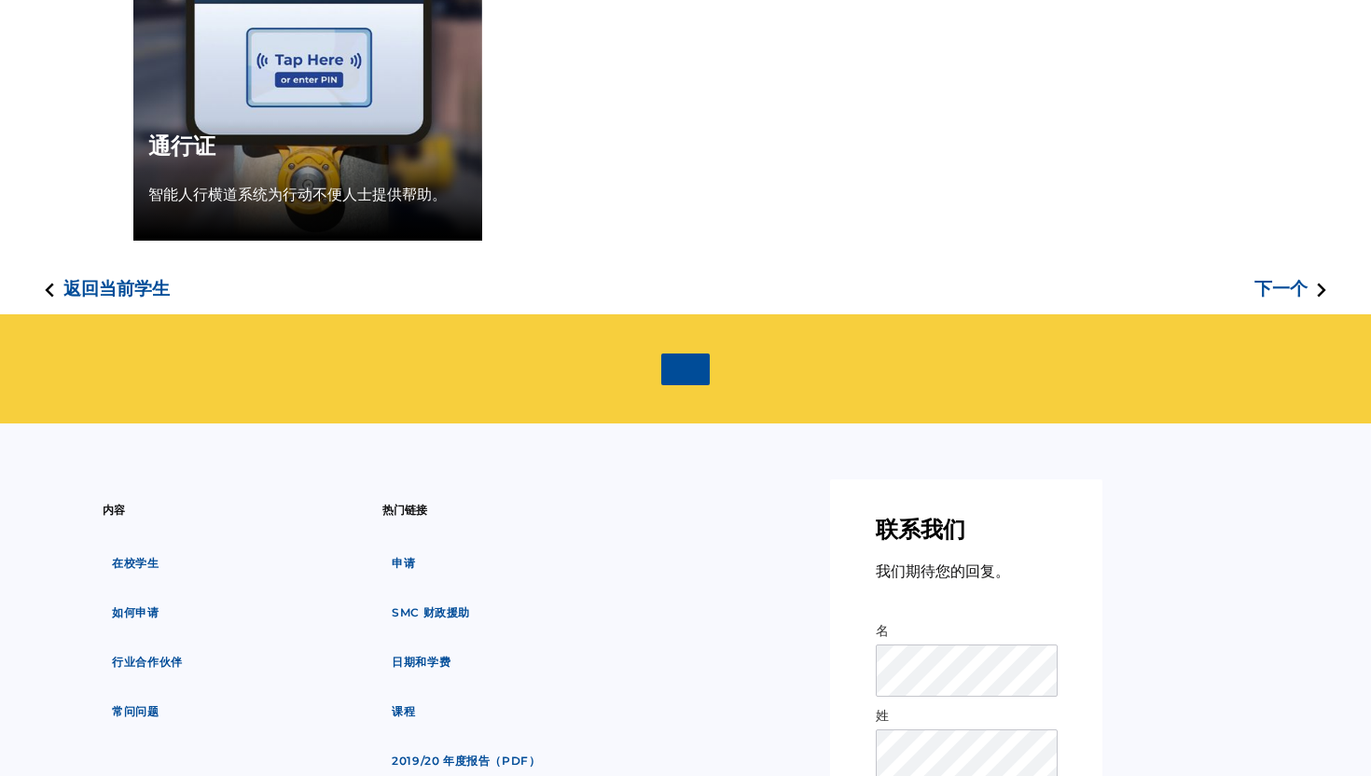
scroll to position [796, 0]
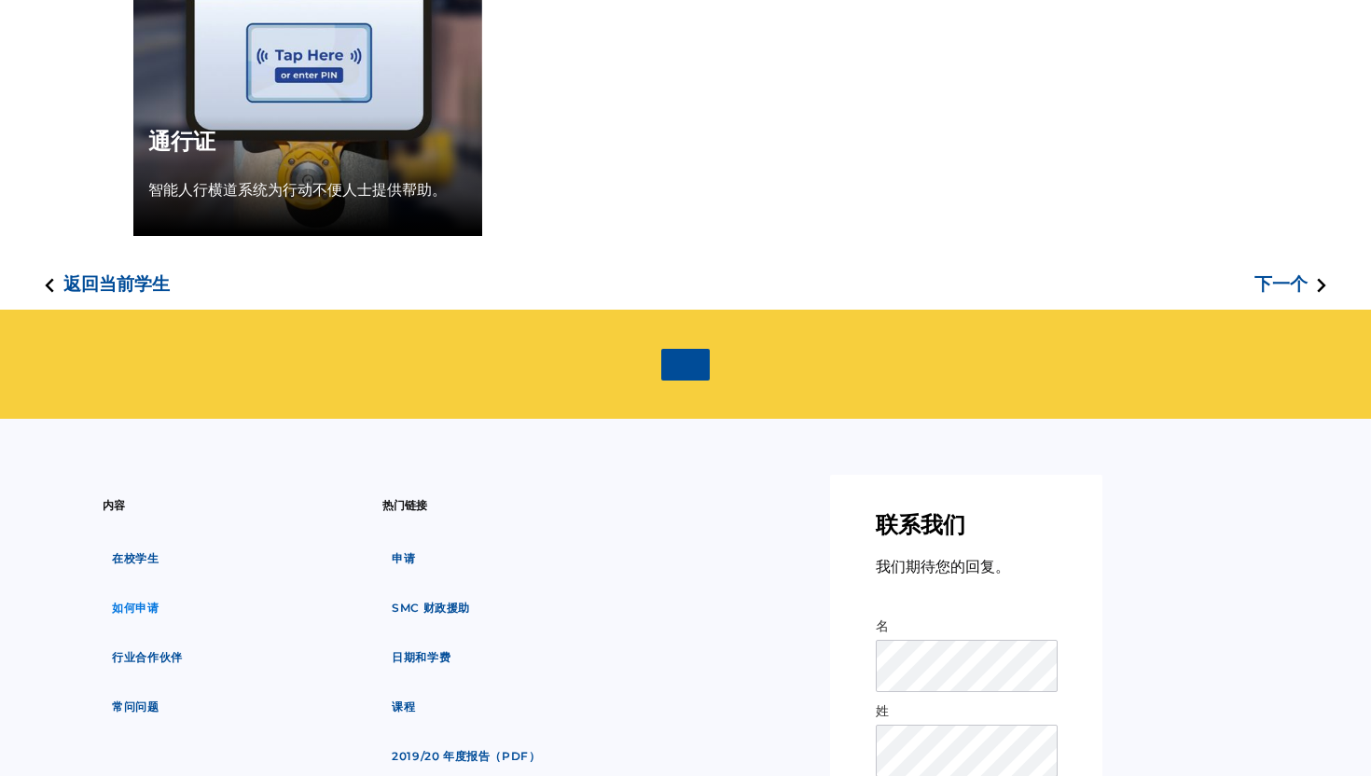
click at [140, 613] on font "如何申请" at bounding box center [135, 607] width 47 height 14
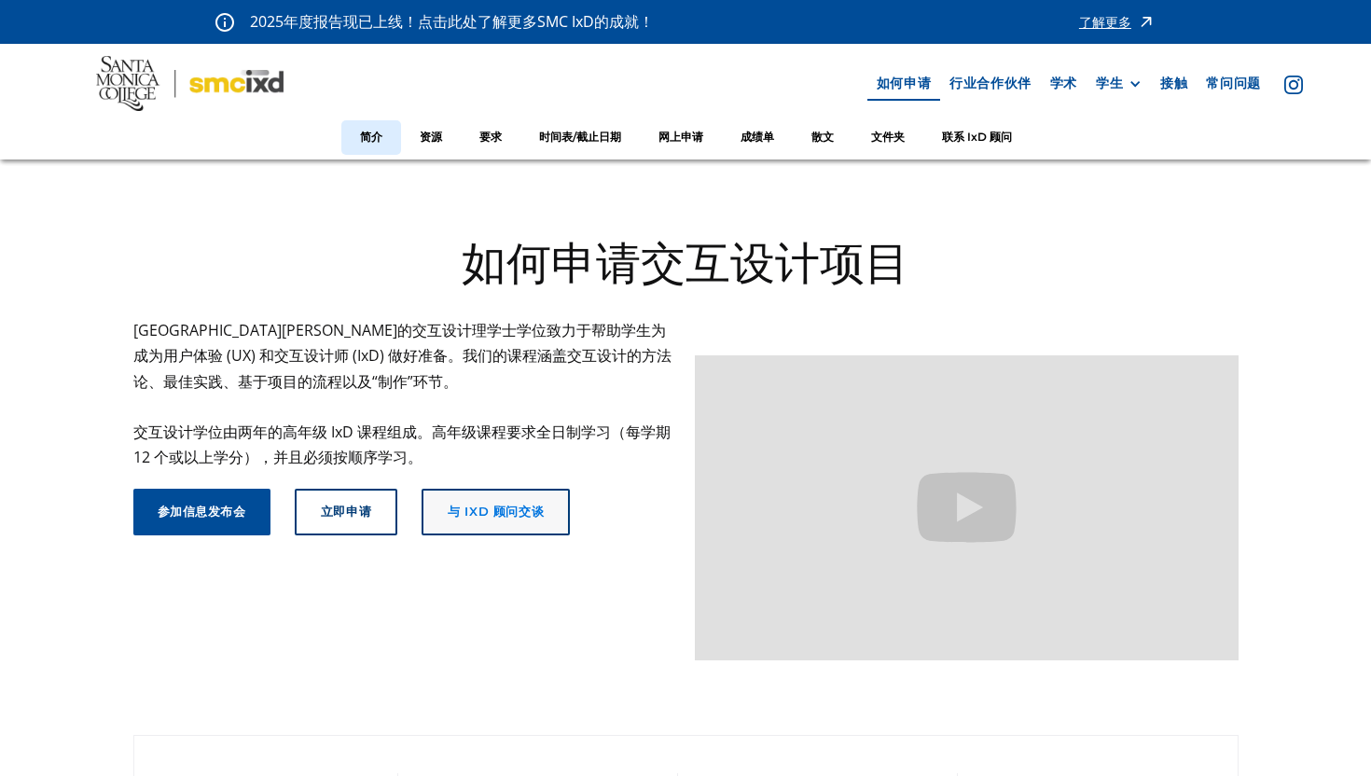
click at [504, 503] on link "与 ixd 顾问交谈" at bounding box center [495, 512] width 148 height 47
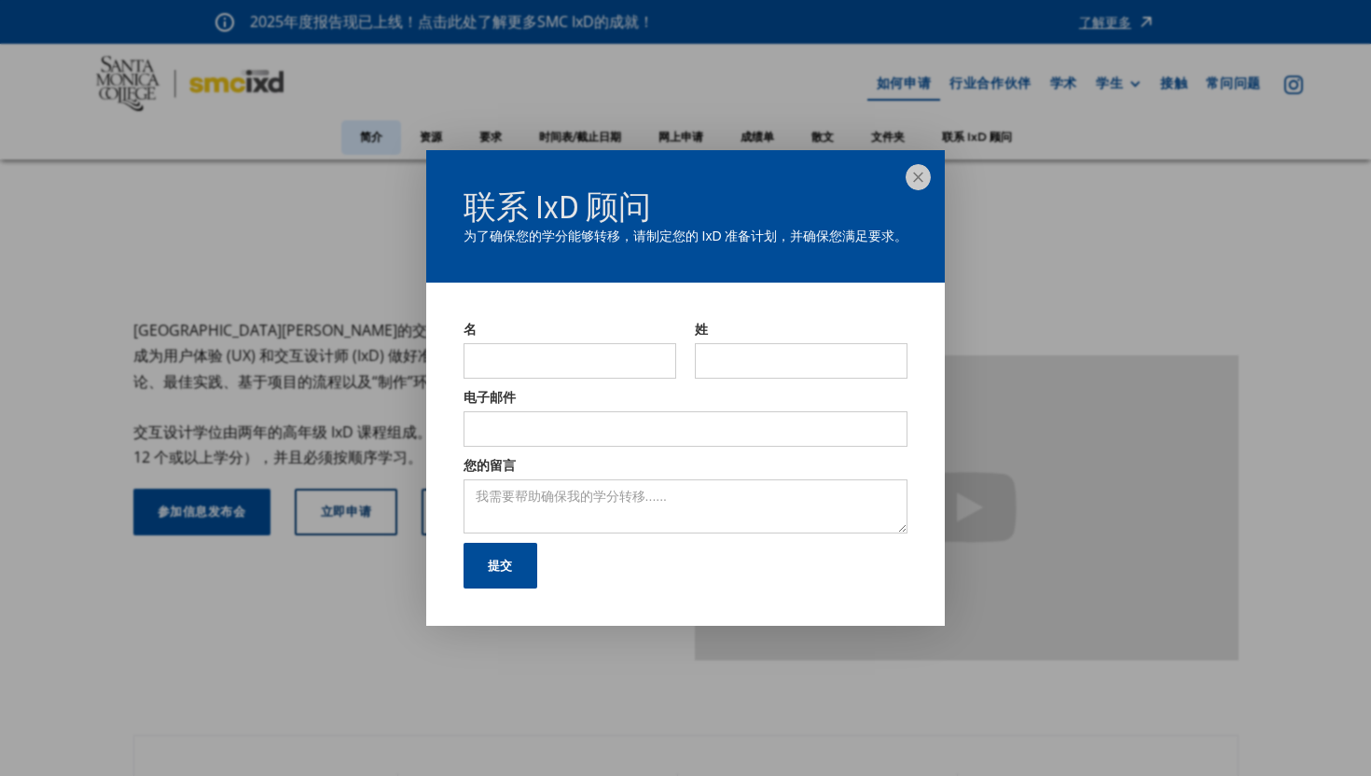
click at [917, 172] on img at bounding box center [918, 177] width 26 height 26
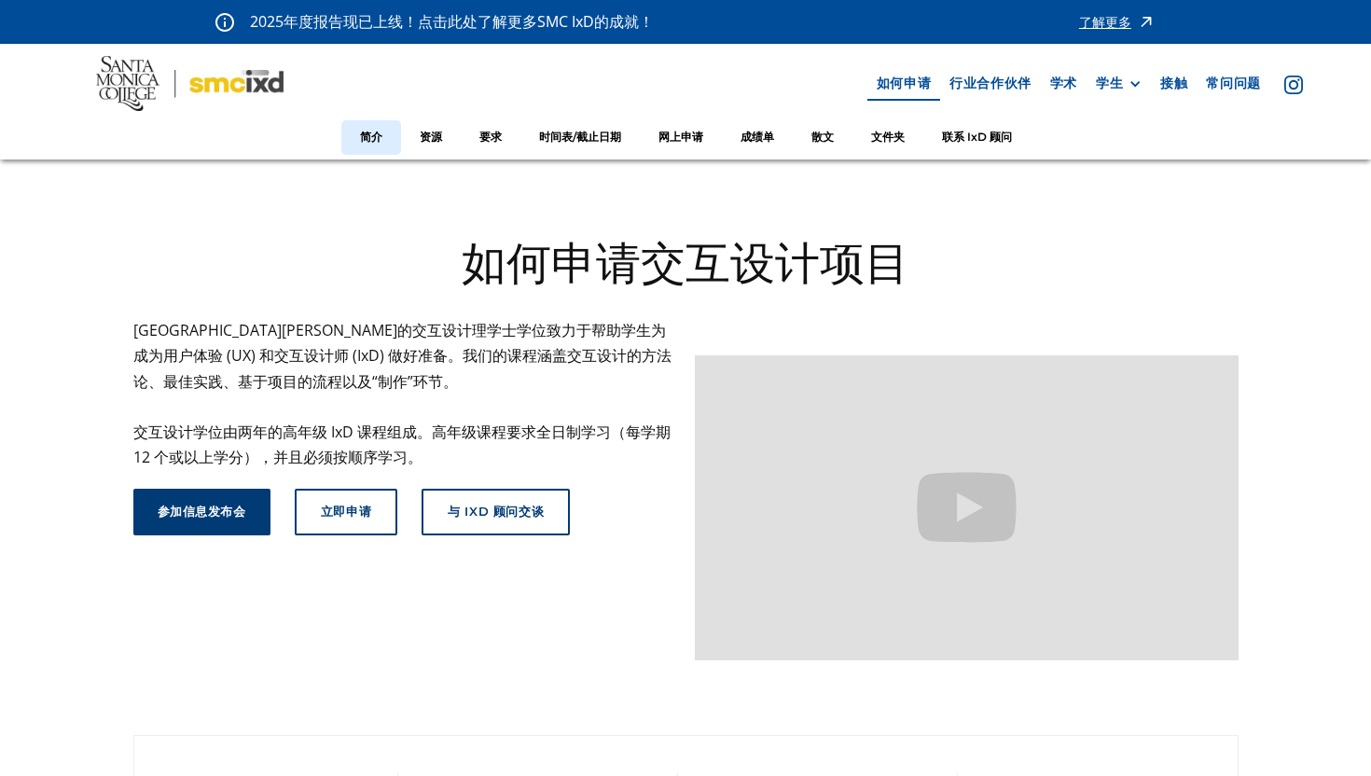
click at [214, 507] on font "参加信息发布会" at bounding box center [202, 510] width 89 height 15
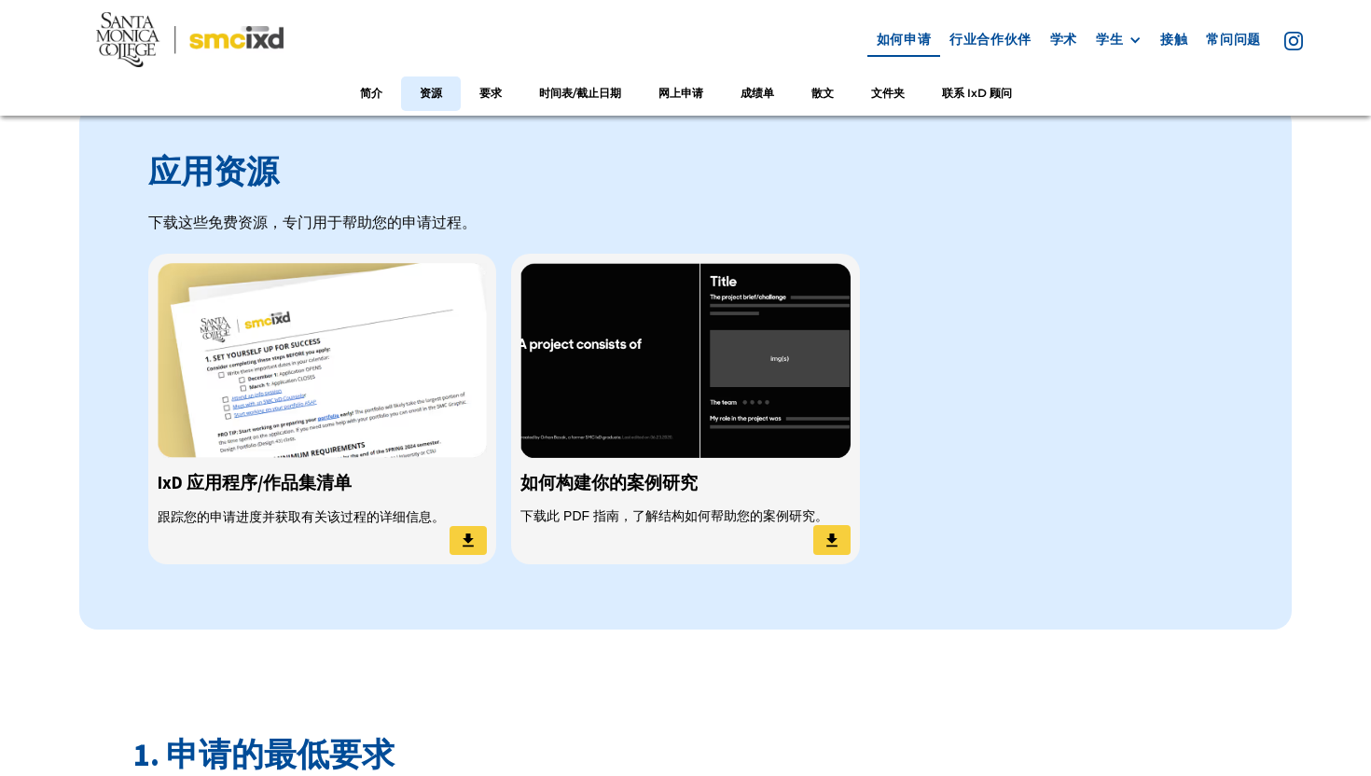
scroll to position [1455, 0]
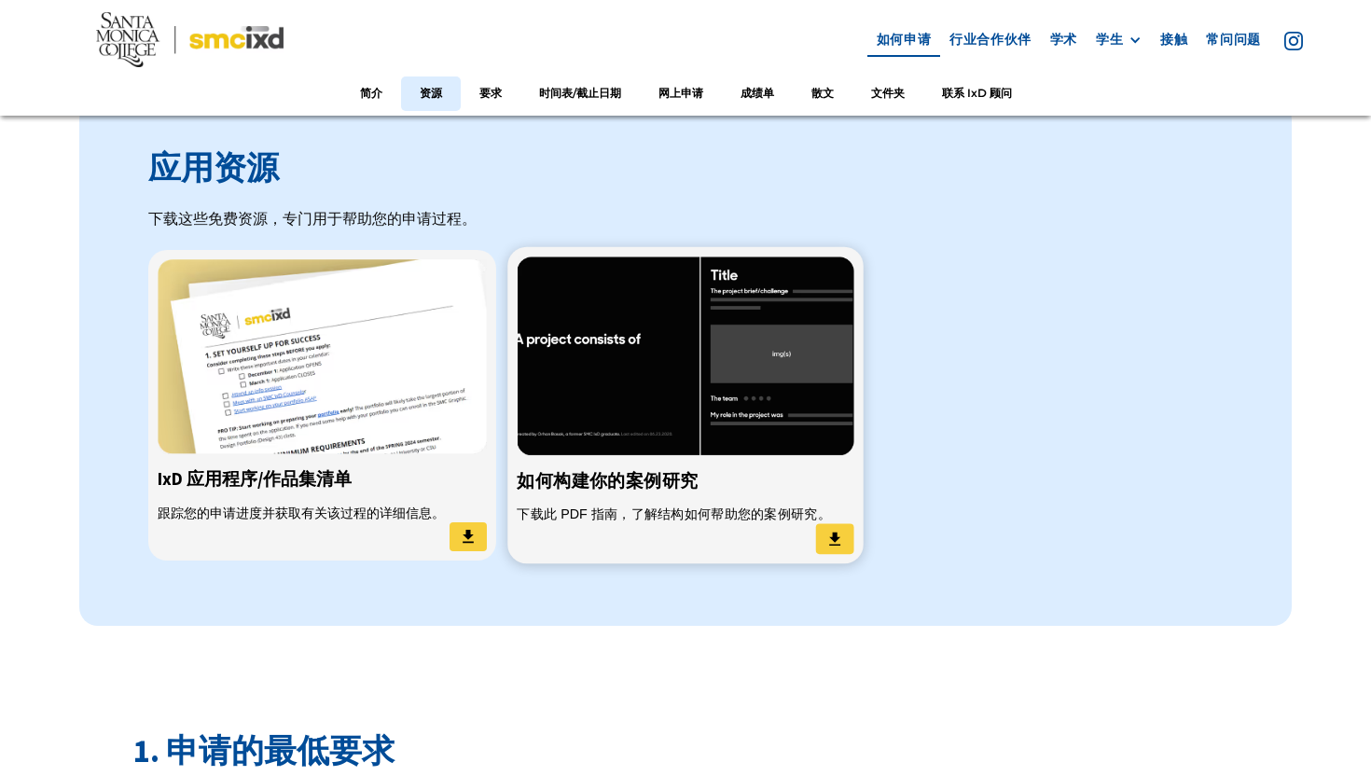
click at [821, 324] on img at bounding box center [685, 355] width 337 height 199
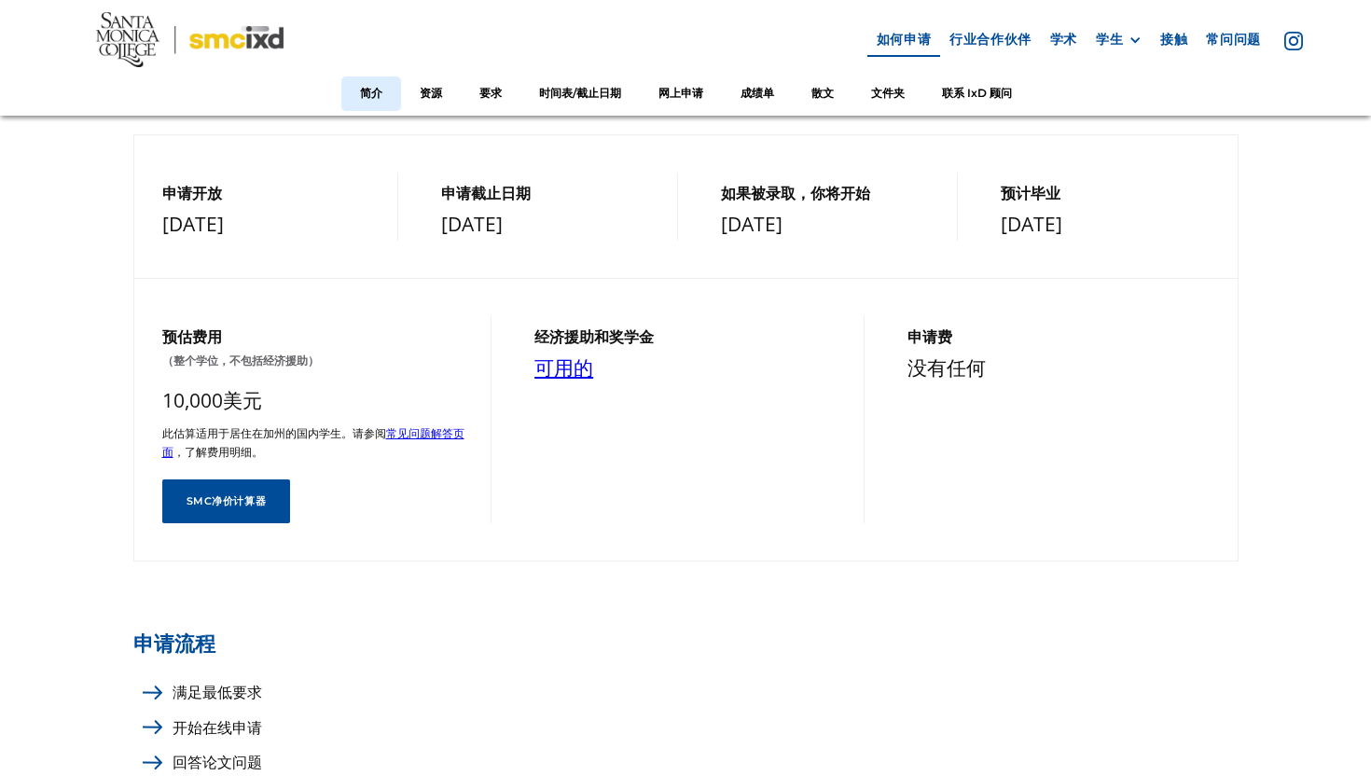
scroll to position [0, 0]
